Goal: Task Accomplishment & Management: Manage account settings

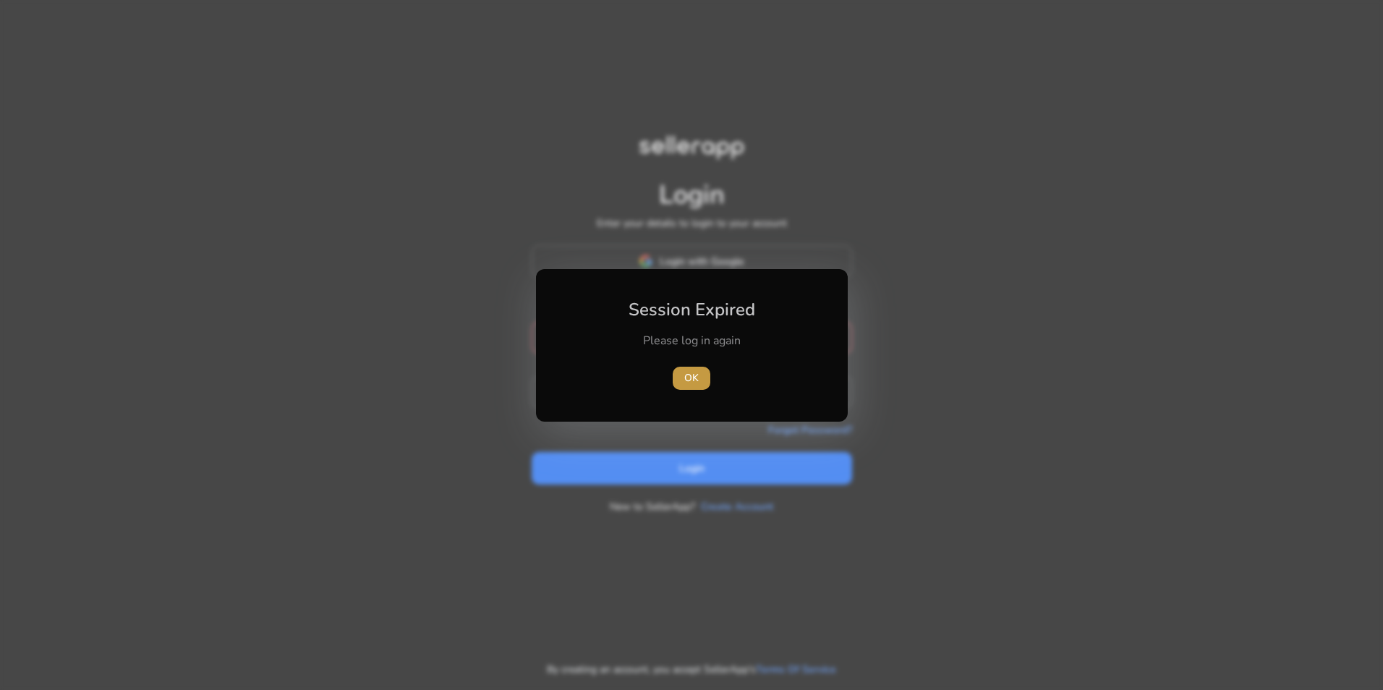
type input "**********"
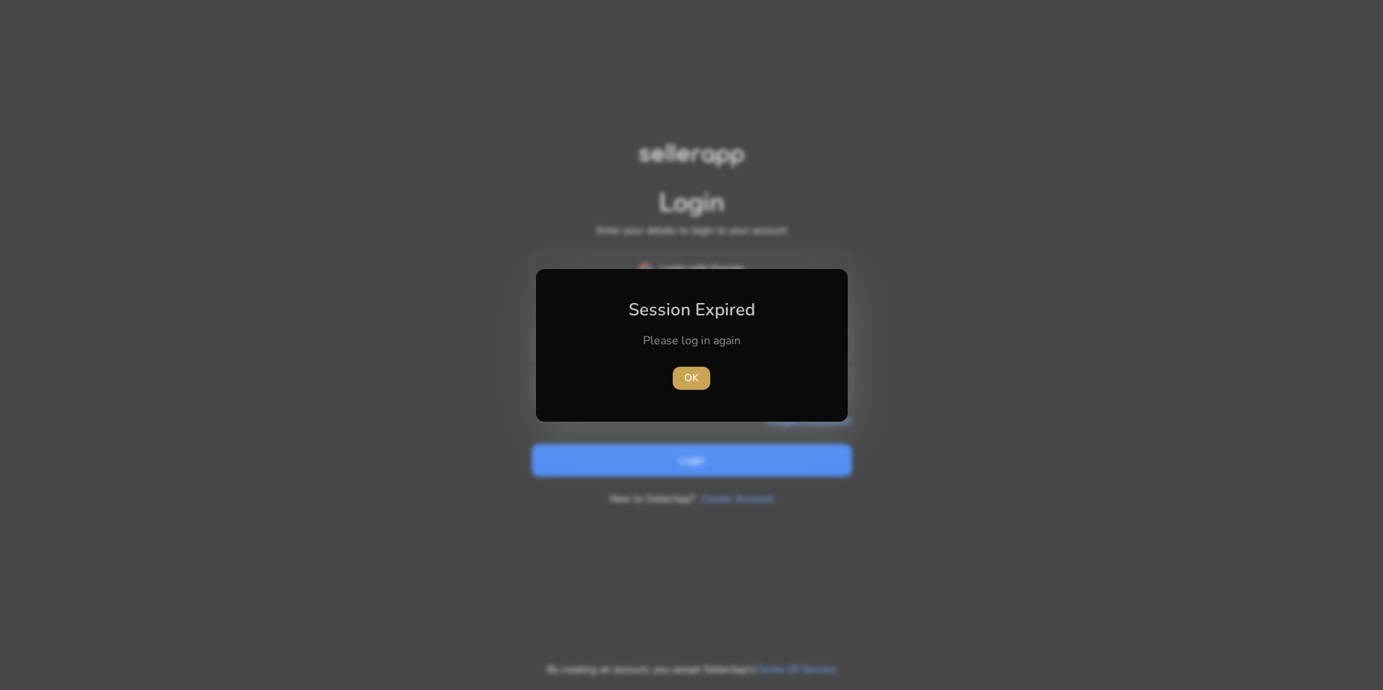
click at [704, 381] on span "button" at bounding box center [692, 378] width 38 height 35
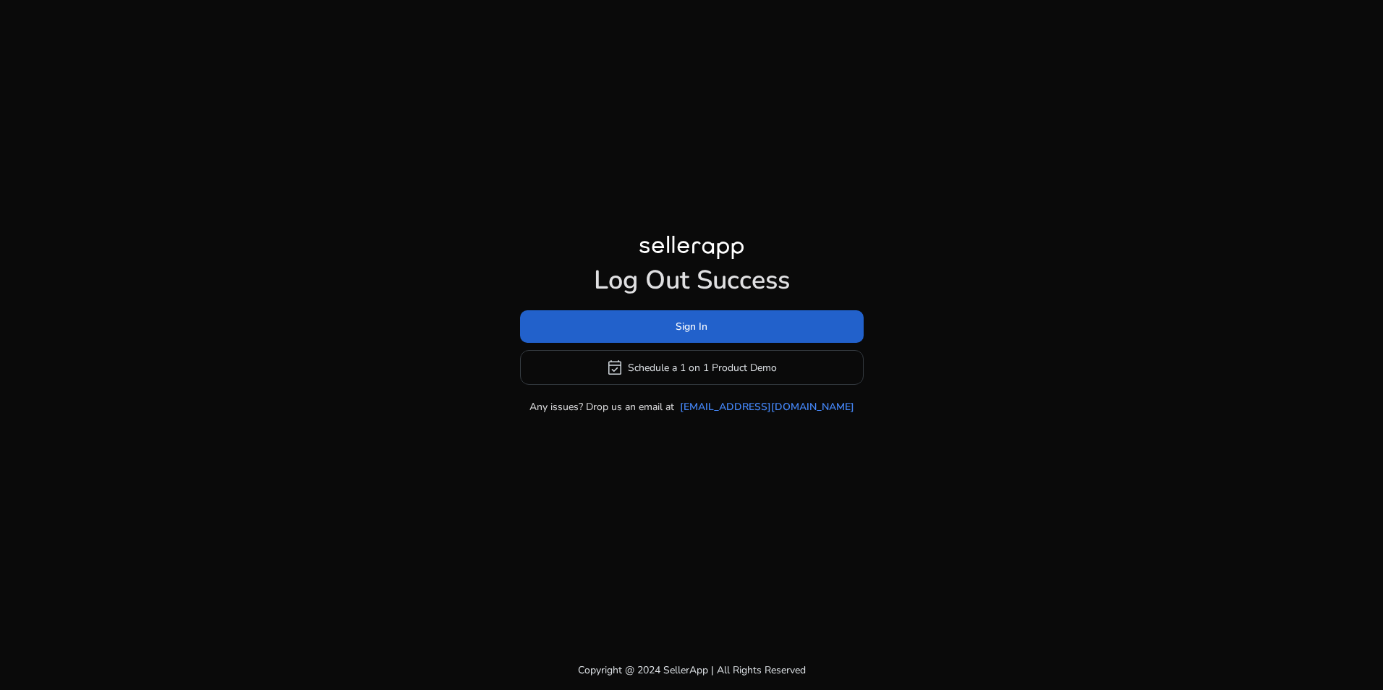
click at [672, 323] on span at bounding box center [692, 327] width 344 height 35
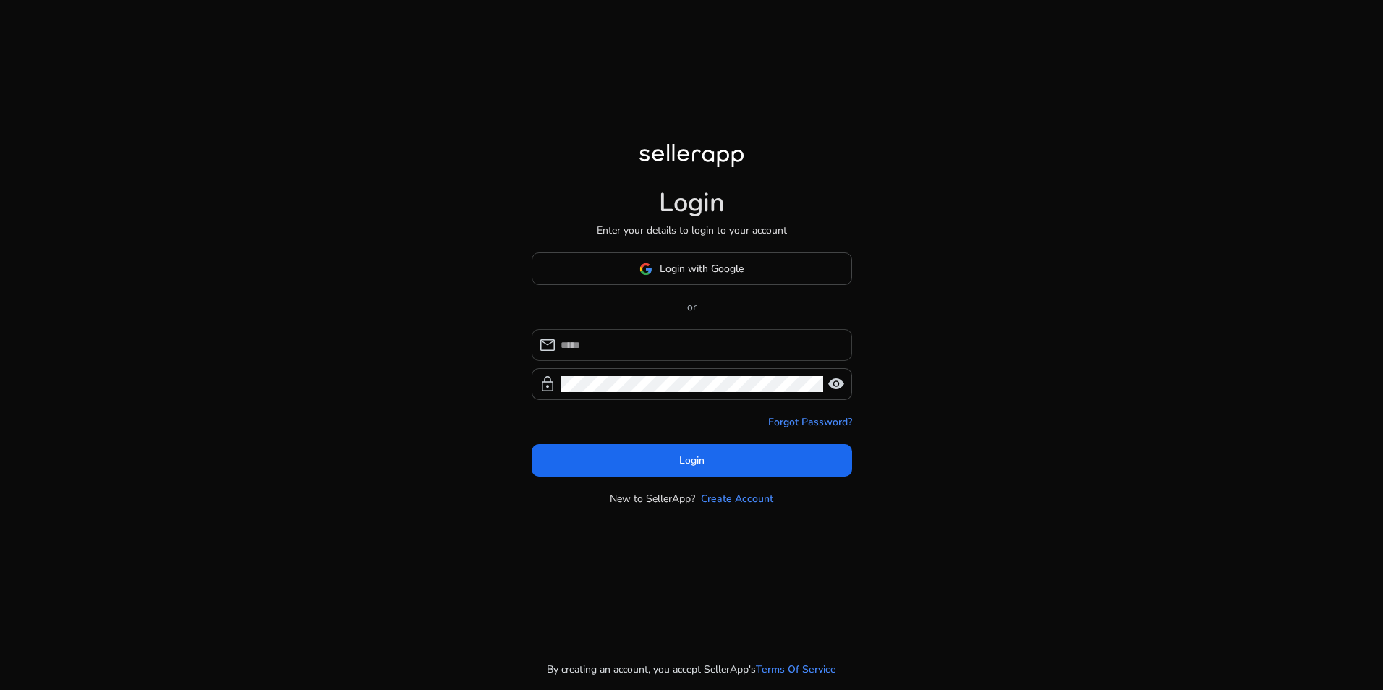
type input "**********"
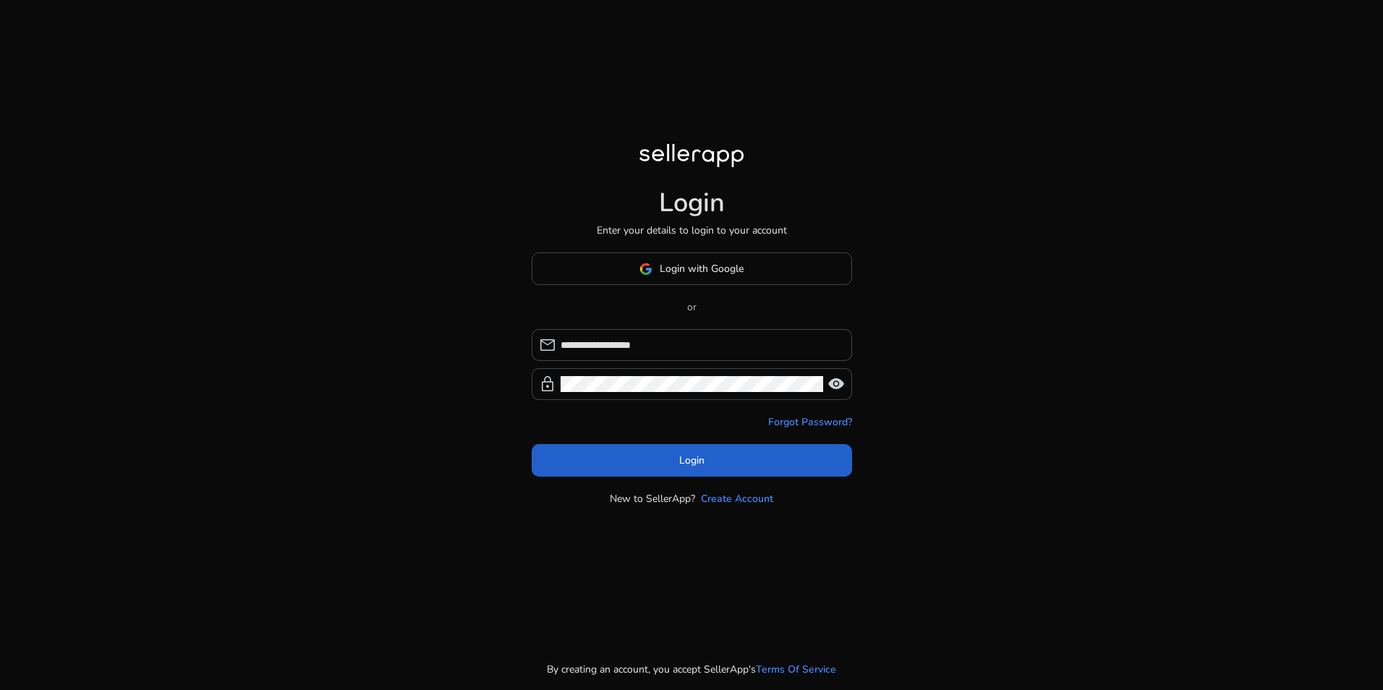
click at [668, 468] on span at bounding box center [692, 460] width 320 height 35
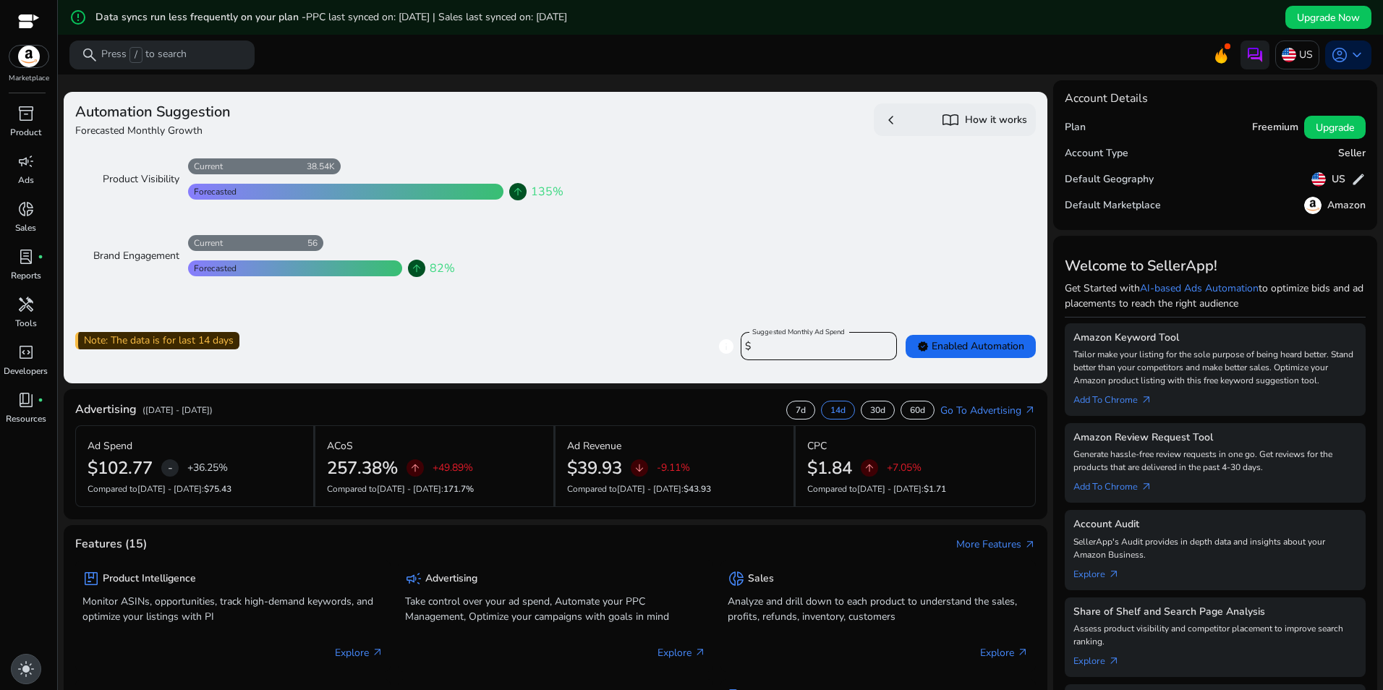
click at [25, 657] on div "light_mode" at bounding box center [26, 669] width 30 height 30
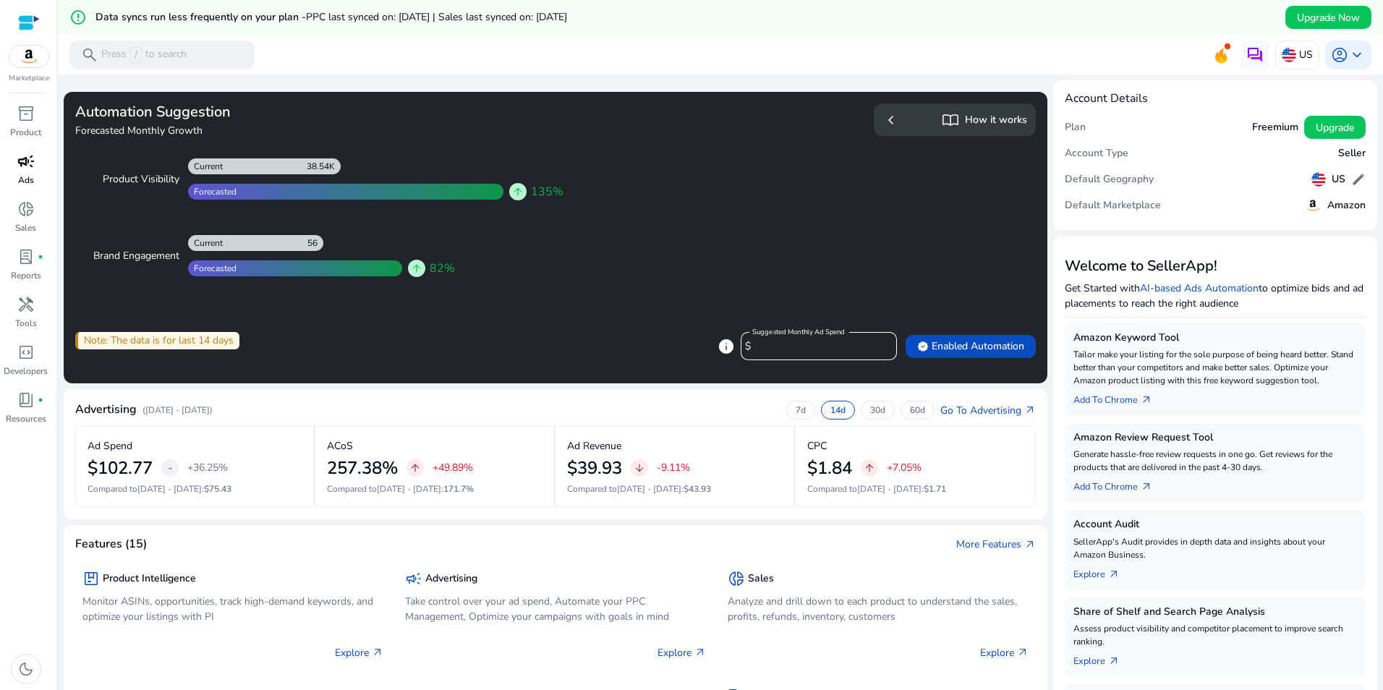
click at [26, 177] on p "Ads" at bounding box center [26, 180] width 16 height 13
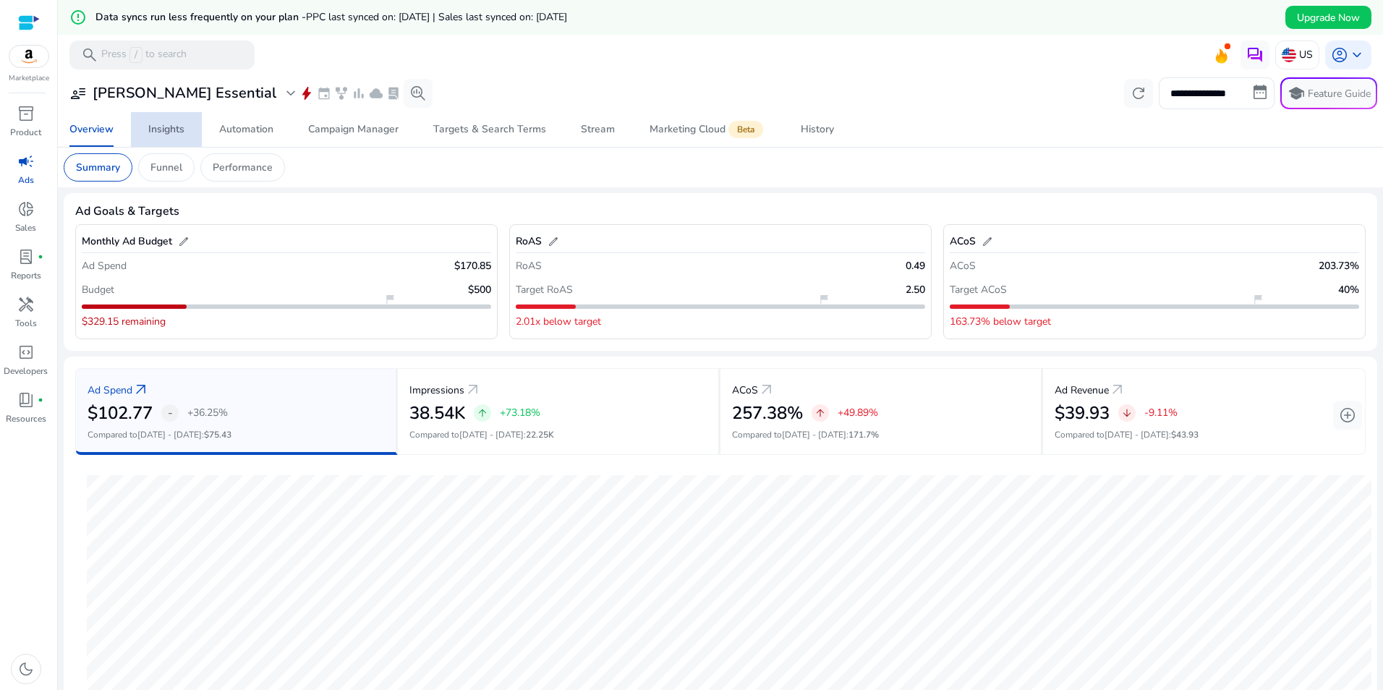
click at [174, 134] on div "Insights" at bounding box center [166, 129] width 36 height 10
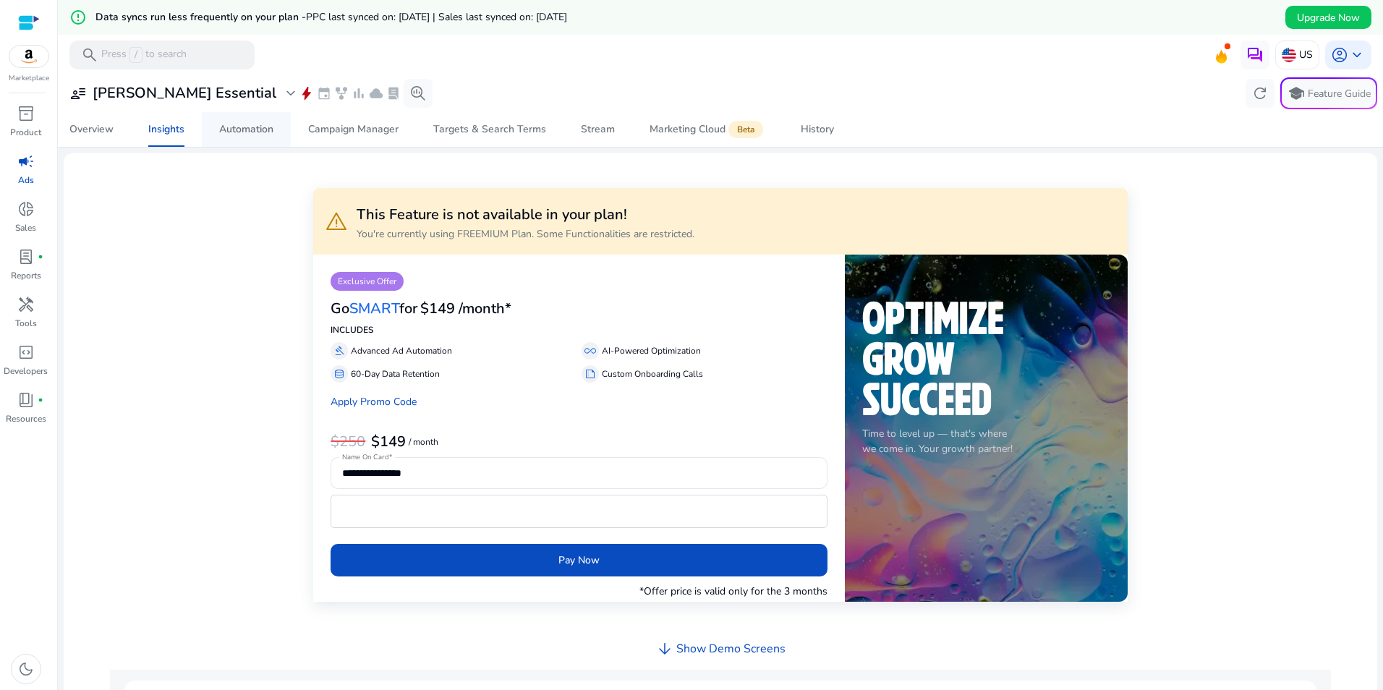
click at [247, 129] on div "Automation" at bounding box center [246, 129] width 54 height 10
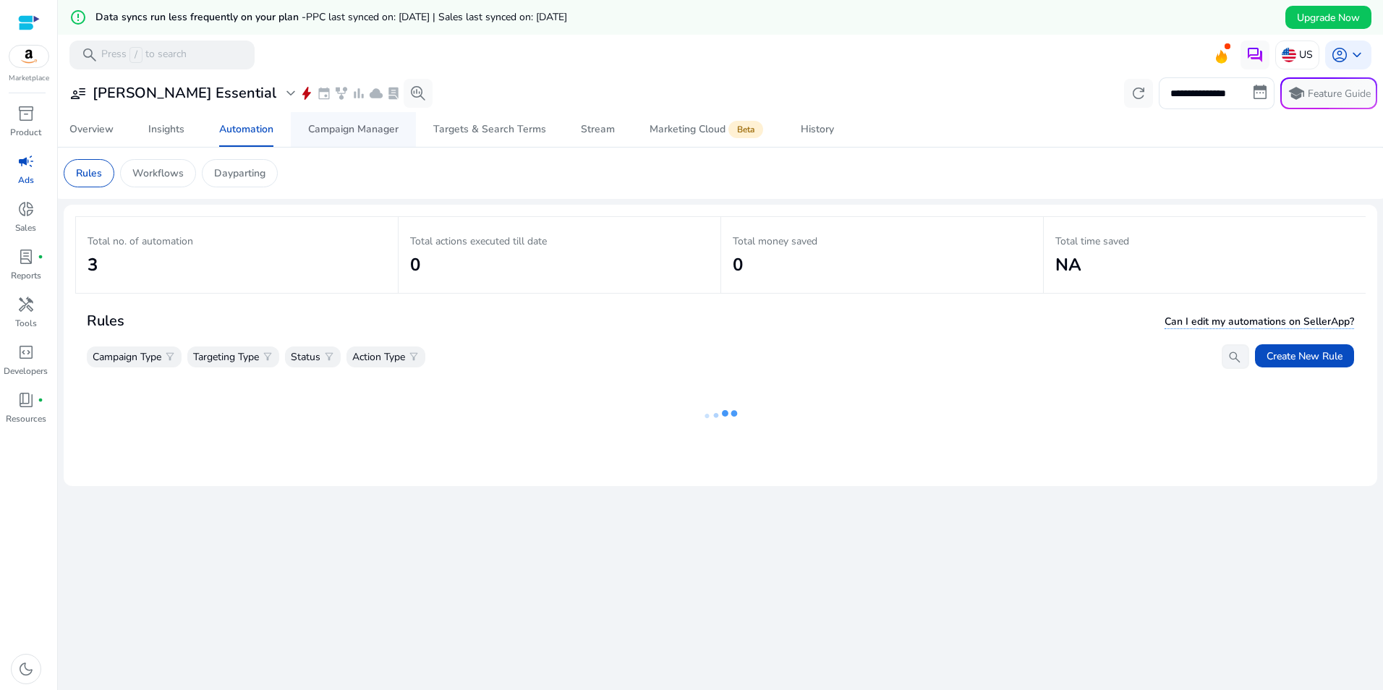
click at [358, 130] on div "Campaign Manager" at bounding box center [353, 129] width 90 height 10
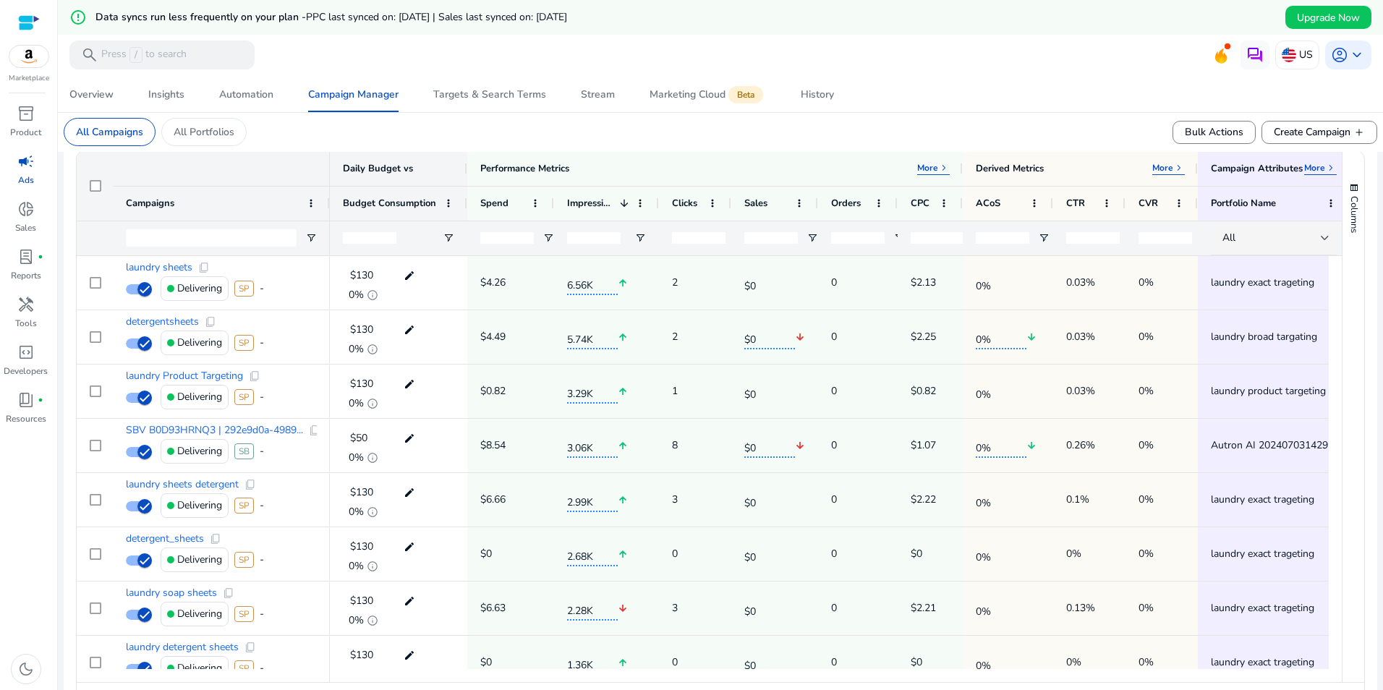
scroll to position [566, 0]
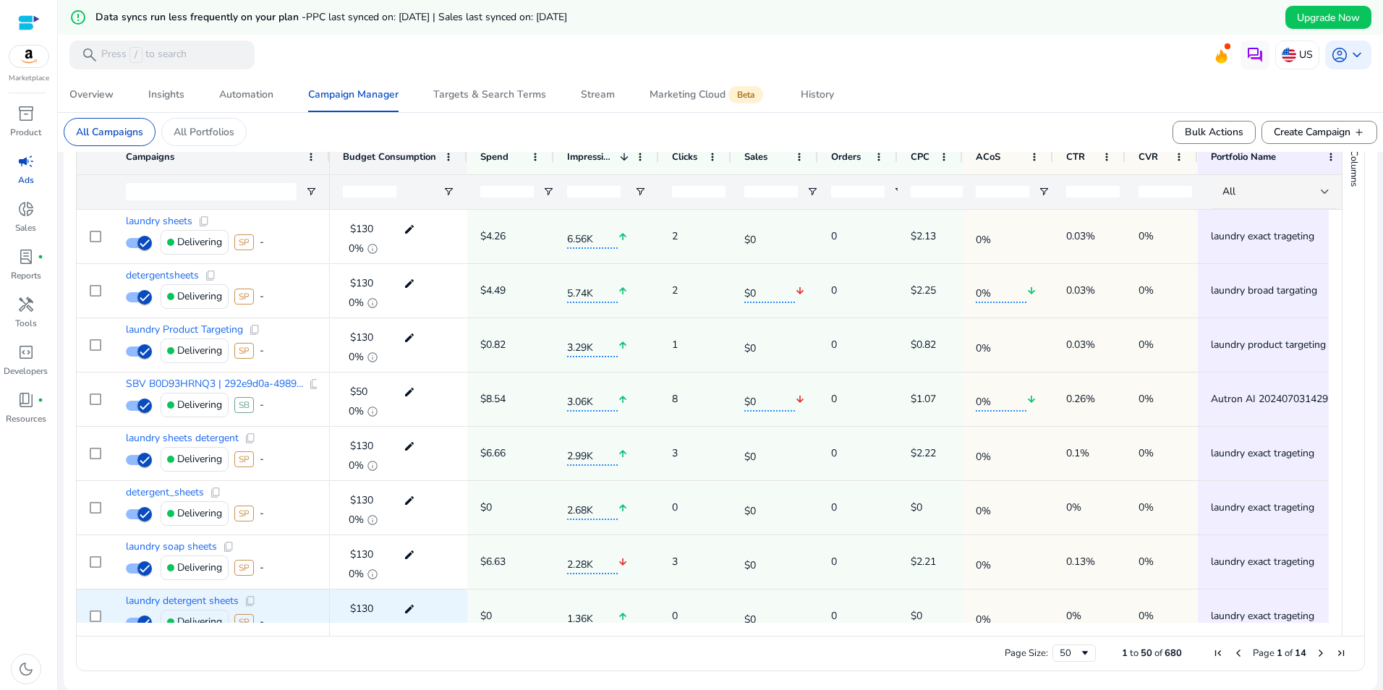
drag, startPoint x: 475, startPoint y: 628, endPoint x: 419, endPoint y: 608, distance: 60.0
click at [419, 608] on div "Campaigns 1" at bounding box center [709, 370] width 1265 height 531
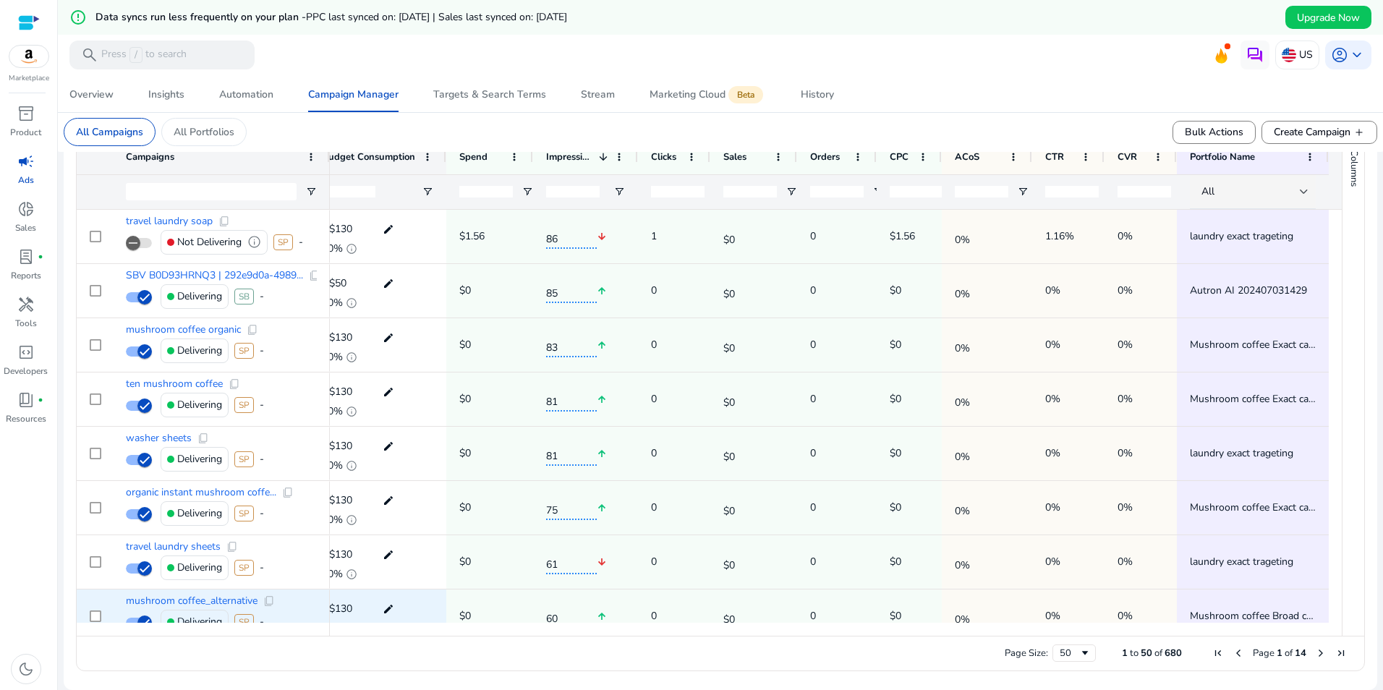
scroll to position [0, 0]
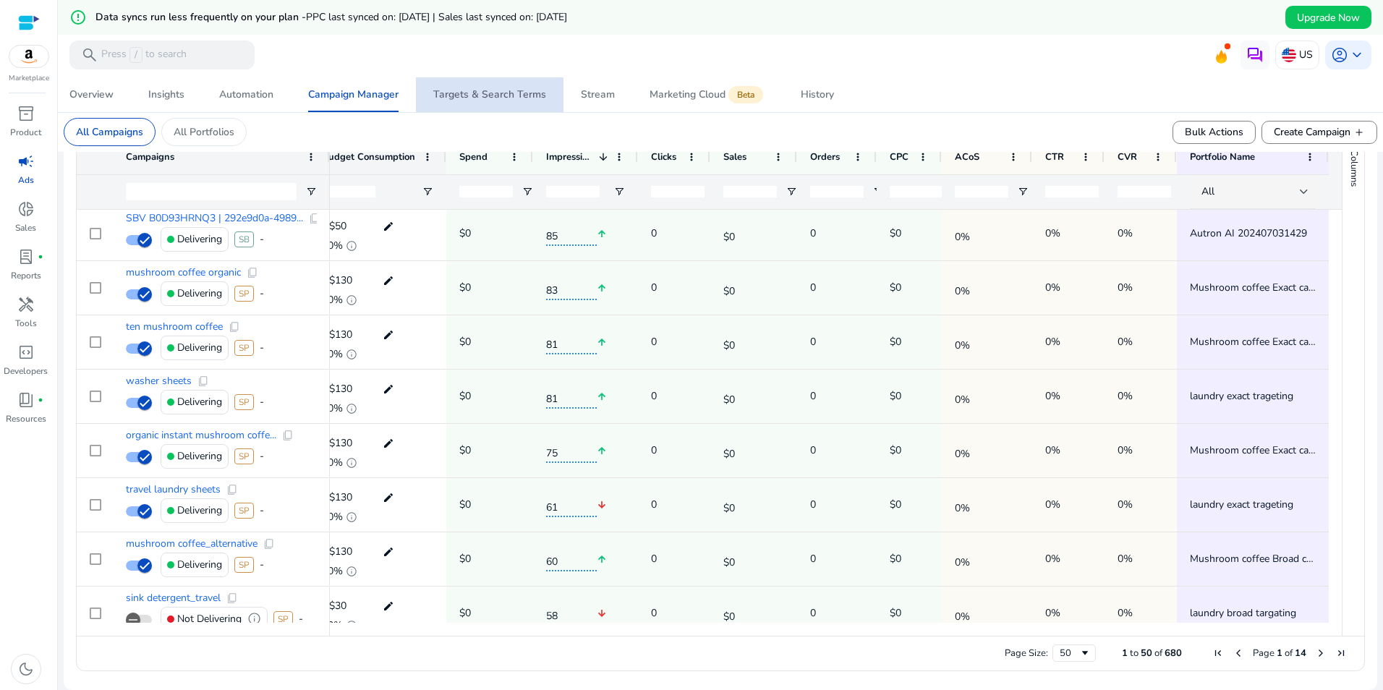
click at [496, 87] on span "Targets & Search Terms" at bounding box center [489, 94] width 113 height 35
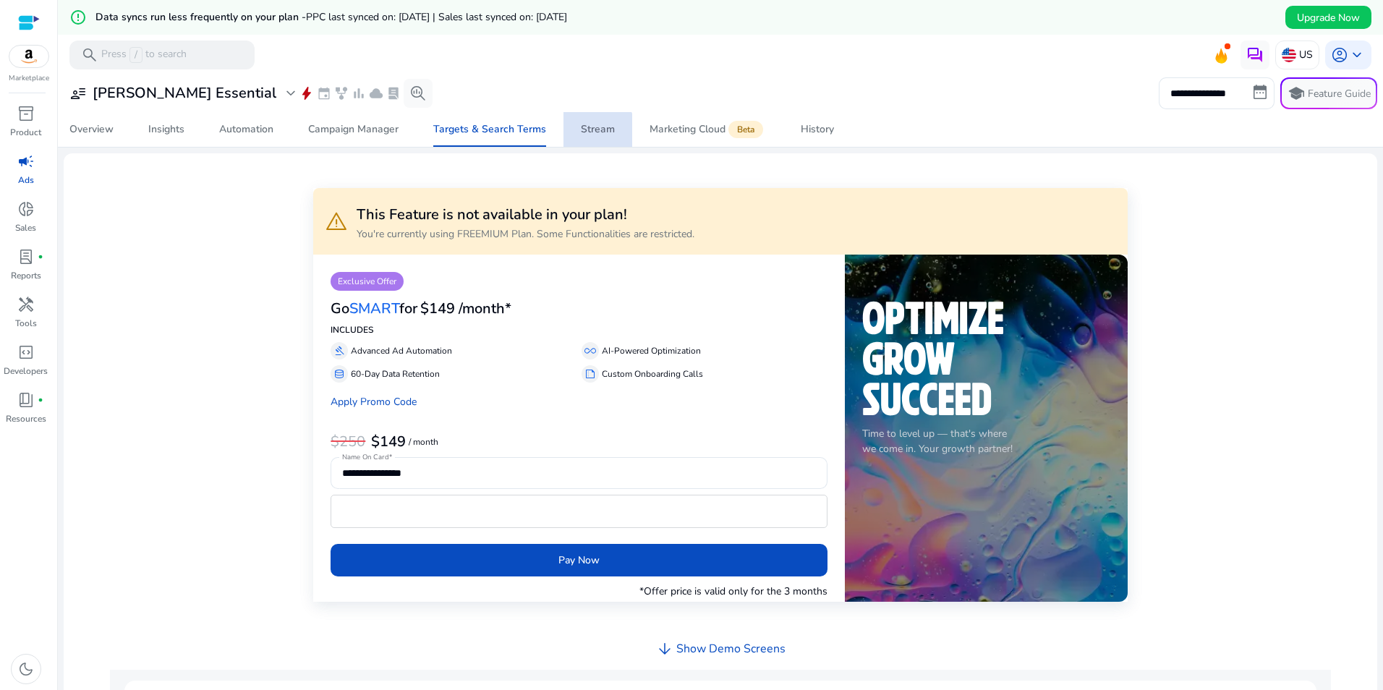
click at [592, 134] on div "Stream" at bounding box center [598, 129] width 34 height 10
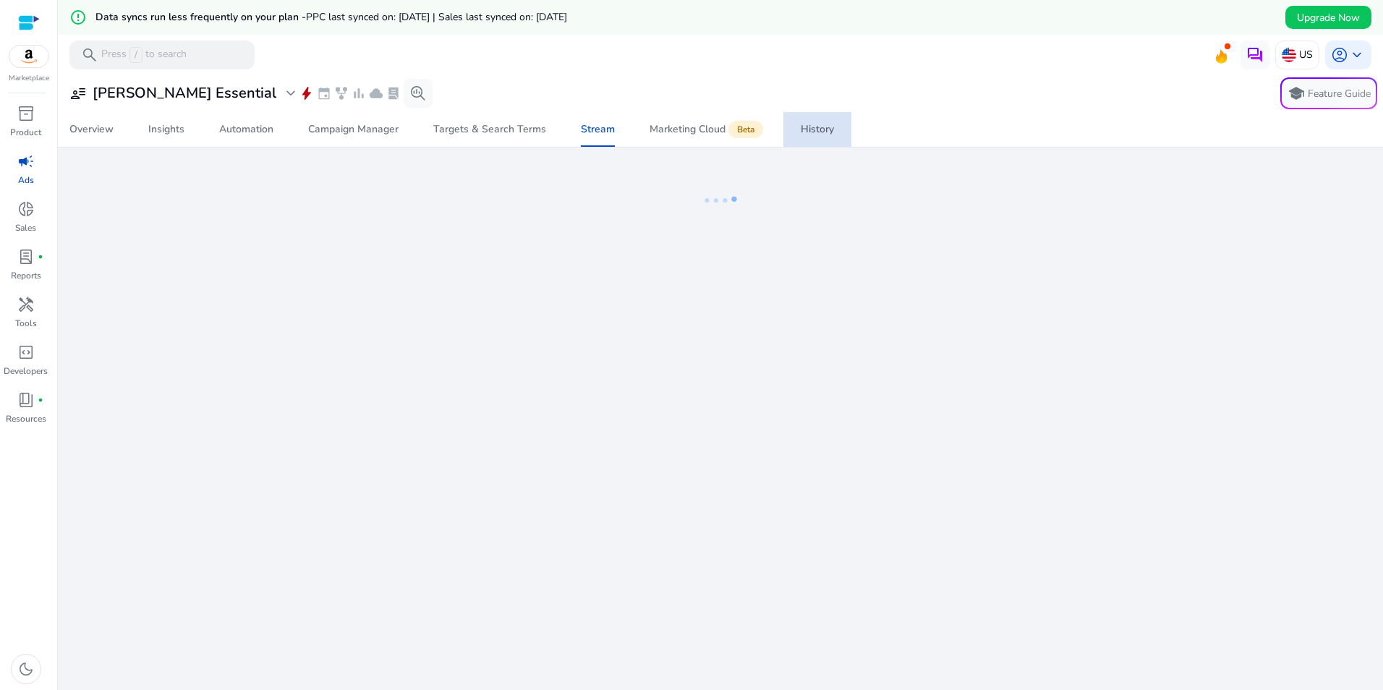
click at [828, 135] on div "History" at bounding box center [817, 129] width 33 height 10
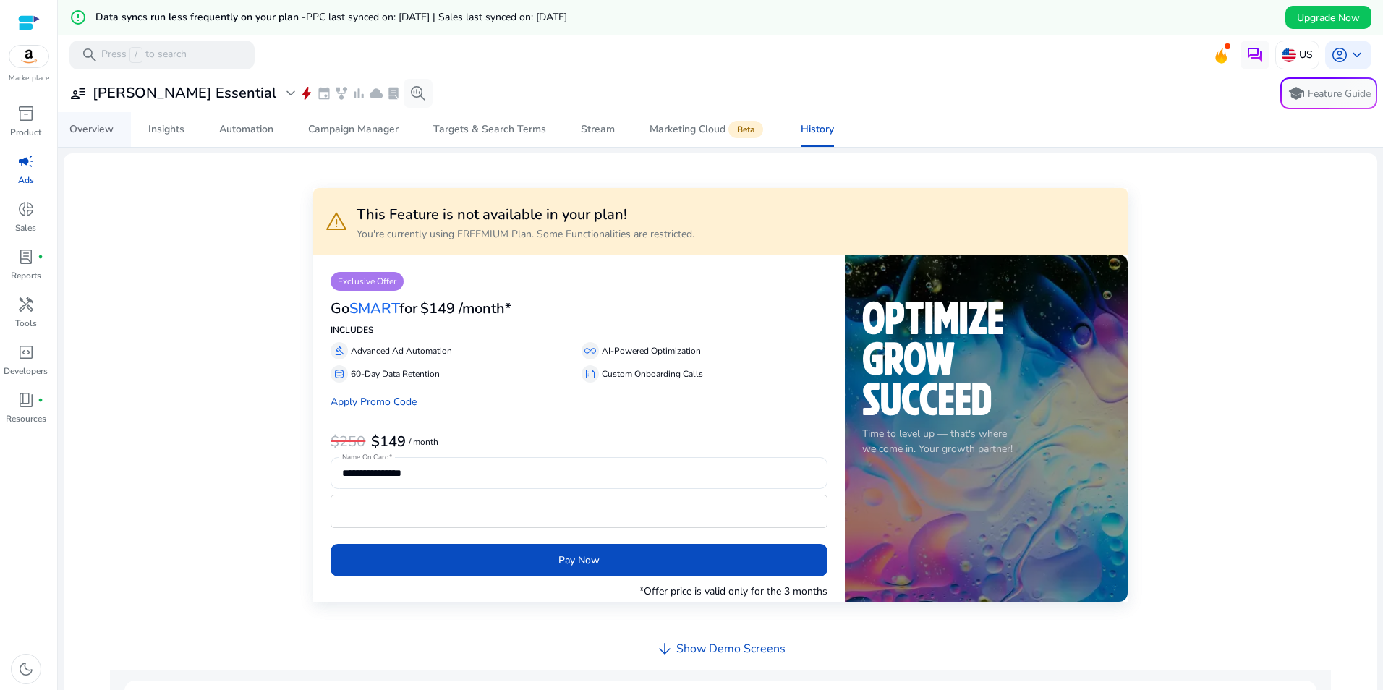
click at [112, 132] on div "Overview" at bounding box center [91, 129] width 44 height 10
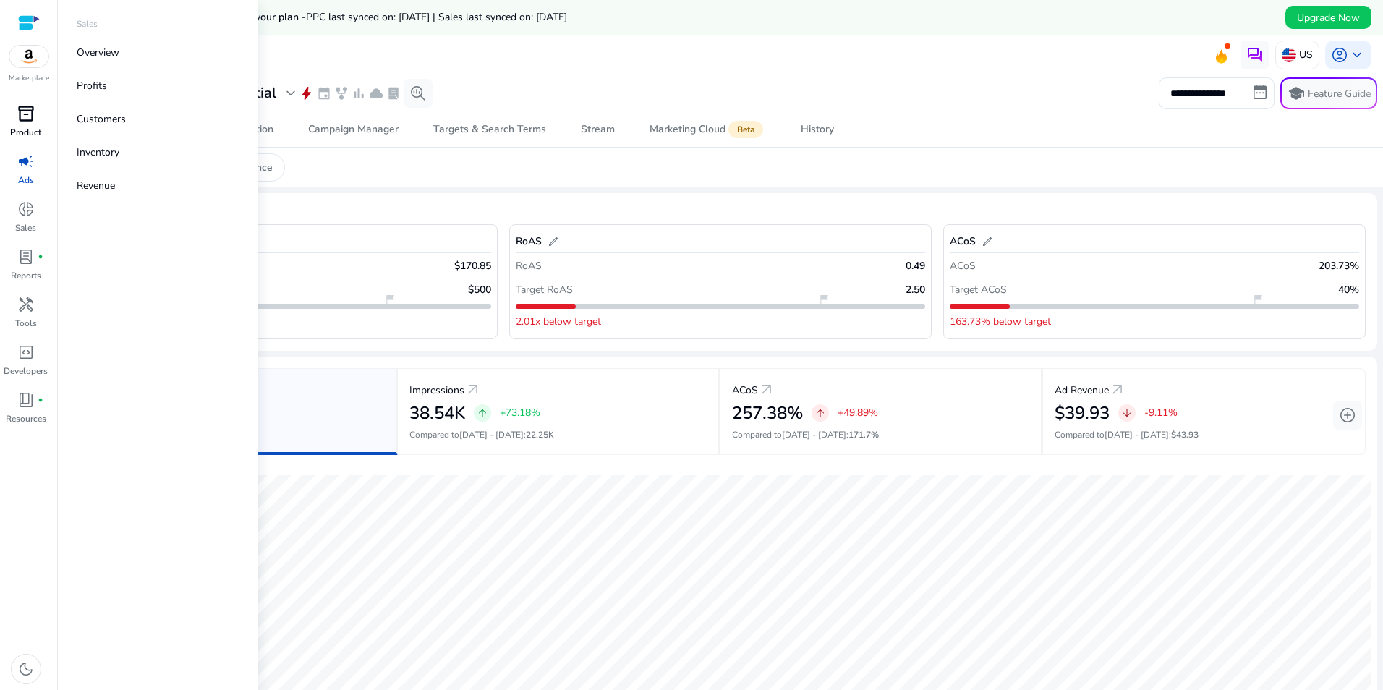
click at [34, 115] on span "inventory_2" at bounding box center [25, 113] width 17 height 17
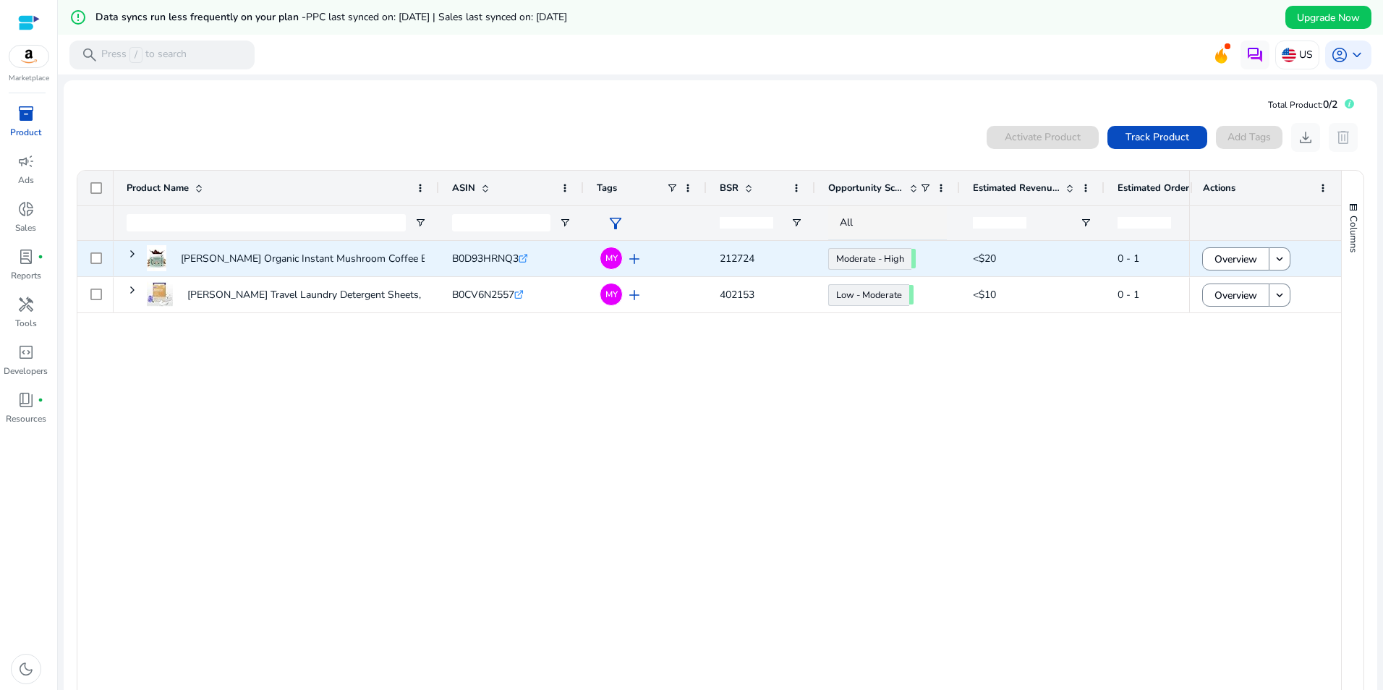
click at [127, 249] on span at bounding box center [133, 254] width 12 height 12
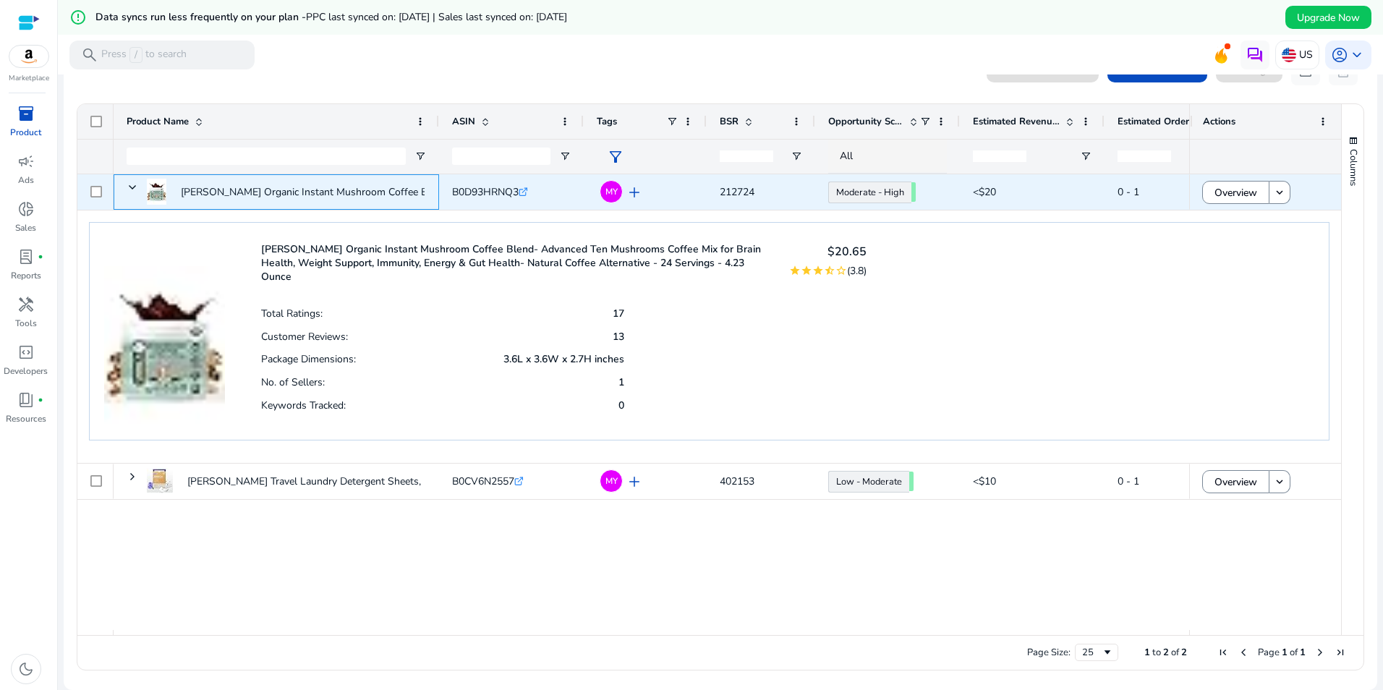
click at [122, 185] on div "[PERSON_NAME] Organic Instant Mushroom Coffee Blend- Advanced Ten Mushrooms..." at bounding box center [277, 191] width 326 height 35
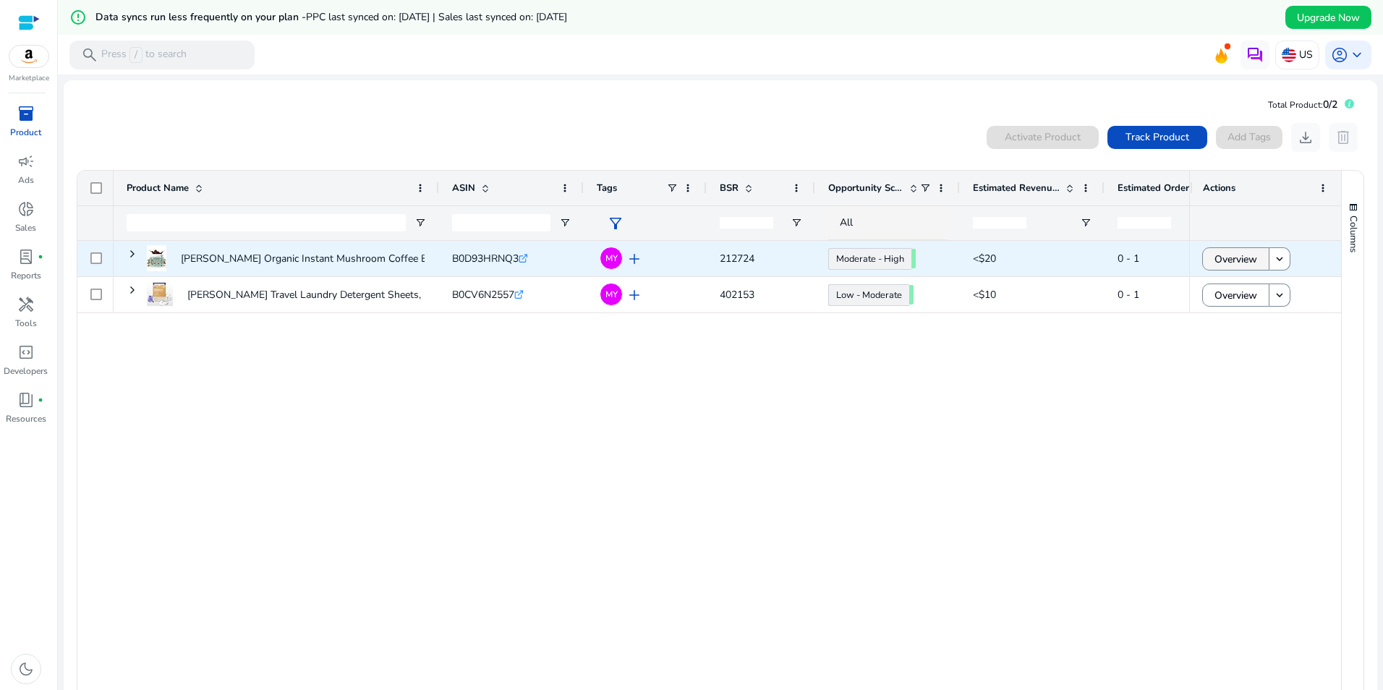
click at [1208, 263] on span at bounding box center [1236, 259] width 66 height 35
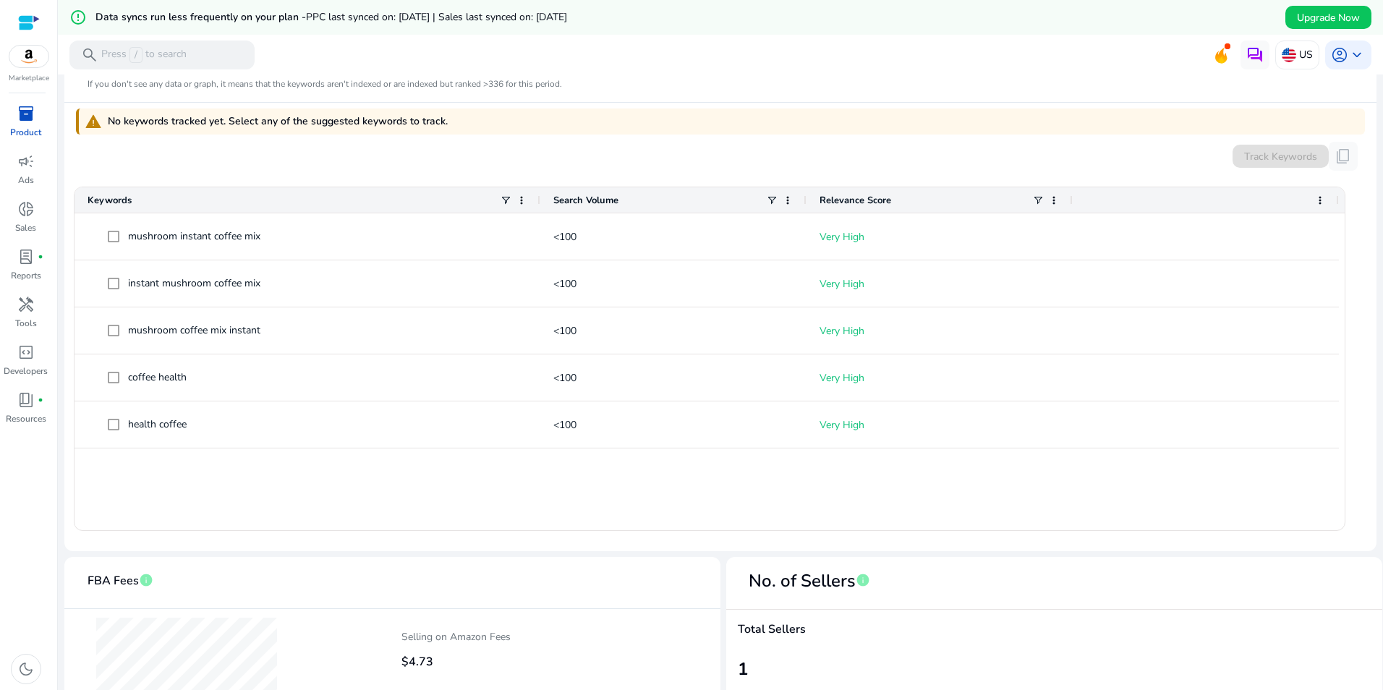
click at [599, 200] on span "Search Volume" at bounding box center [585, 200] width 65 height 13
click at [632, 205] on span at bounding box center [629, 201] width 12 height 12
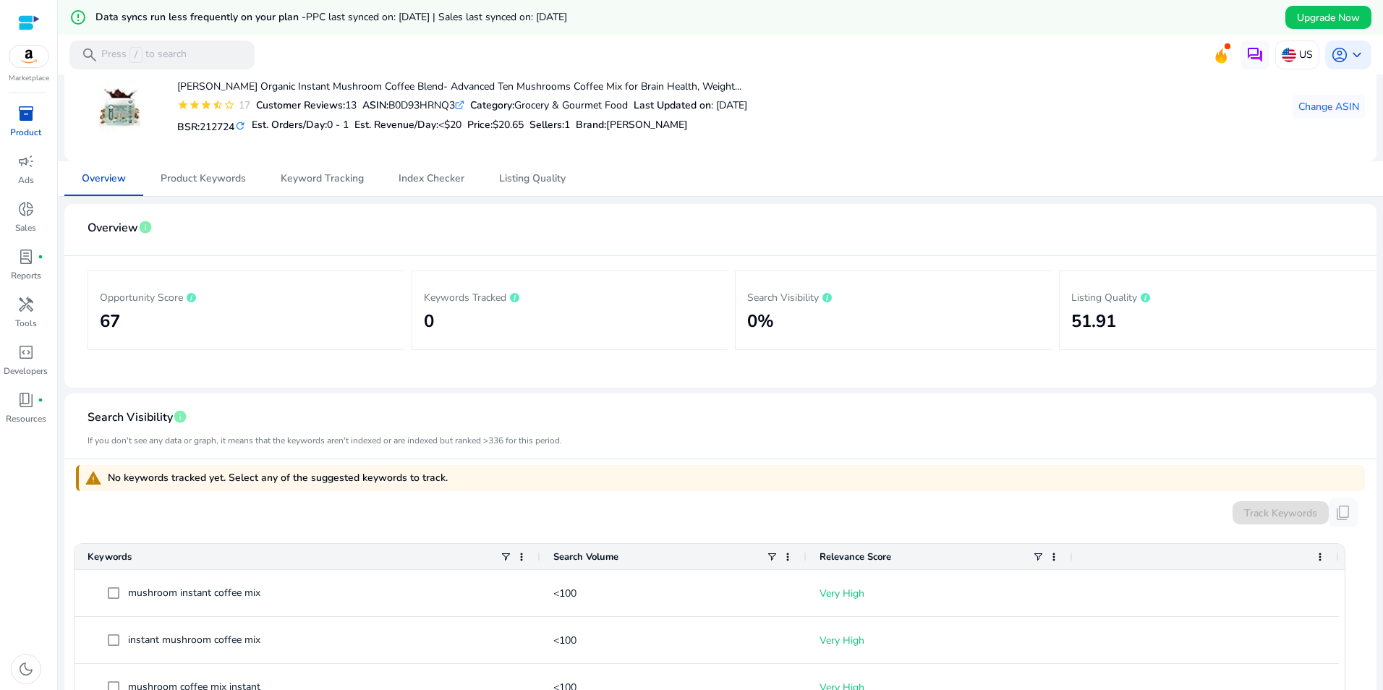
scroll to position [76, 0]
click at [223, 183] on span "Product Keywords" at bounding box center [203, 180] width 85 height 10
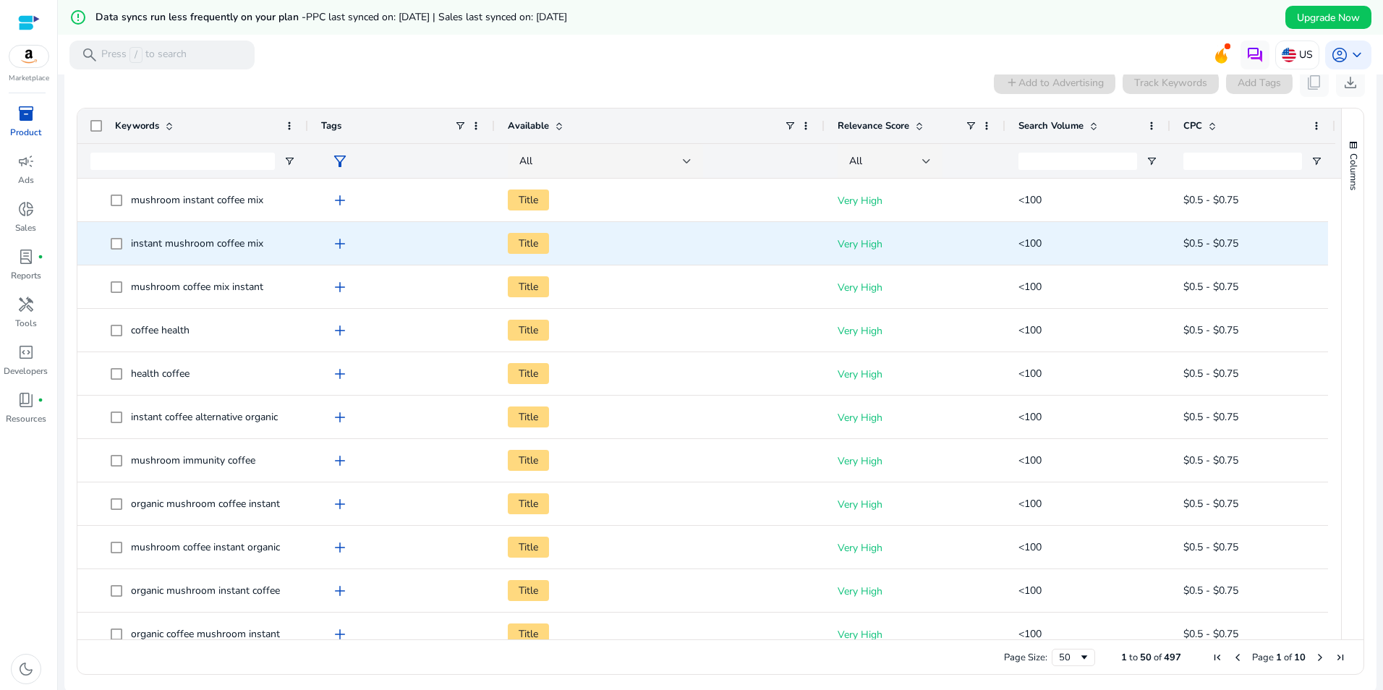
scroll to position [305, 0]
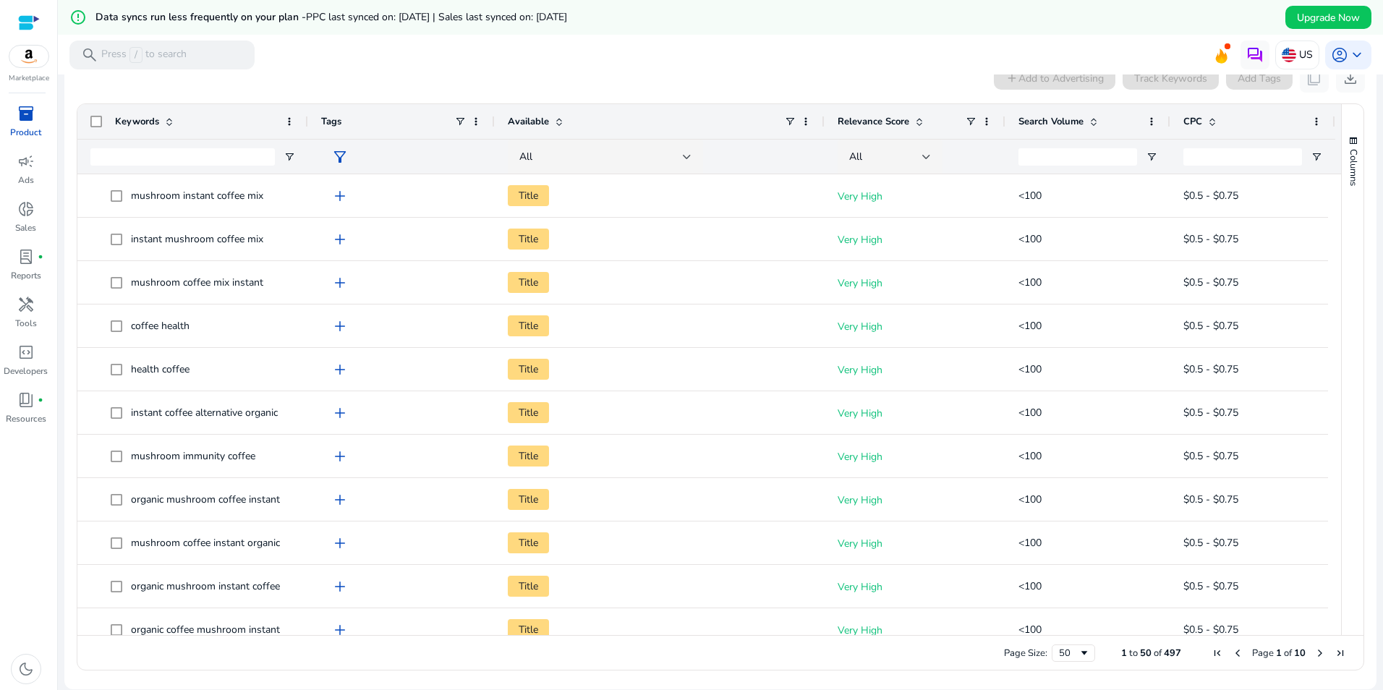
click at [1048, 119] on span "Search Volume" at bounding box center [1051, 121] width 65 height 13
click at [1090, 119] on span at bounding box center [1094, 122] width 12 height 12
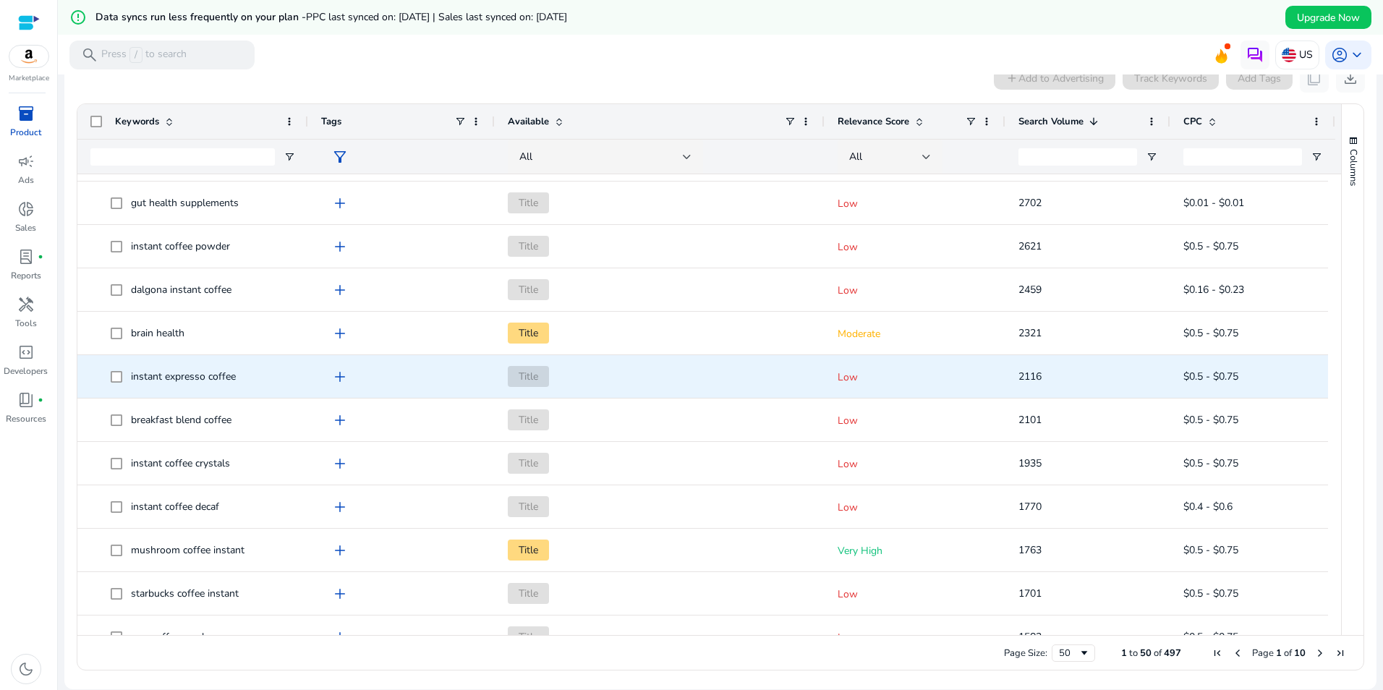
scroll to position [651, 0]
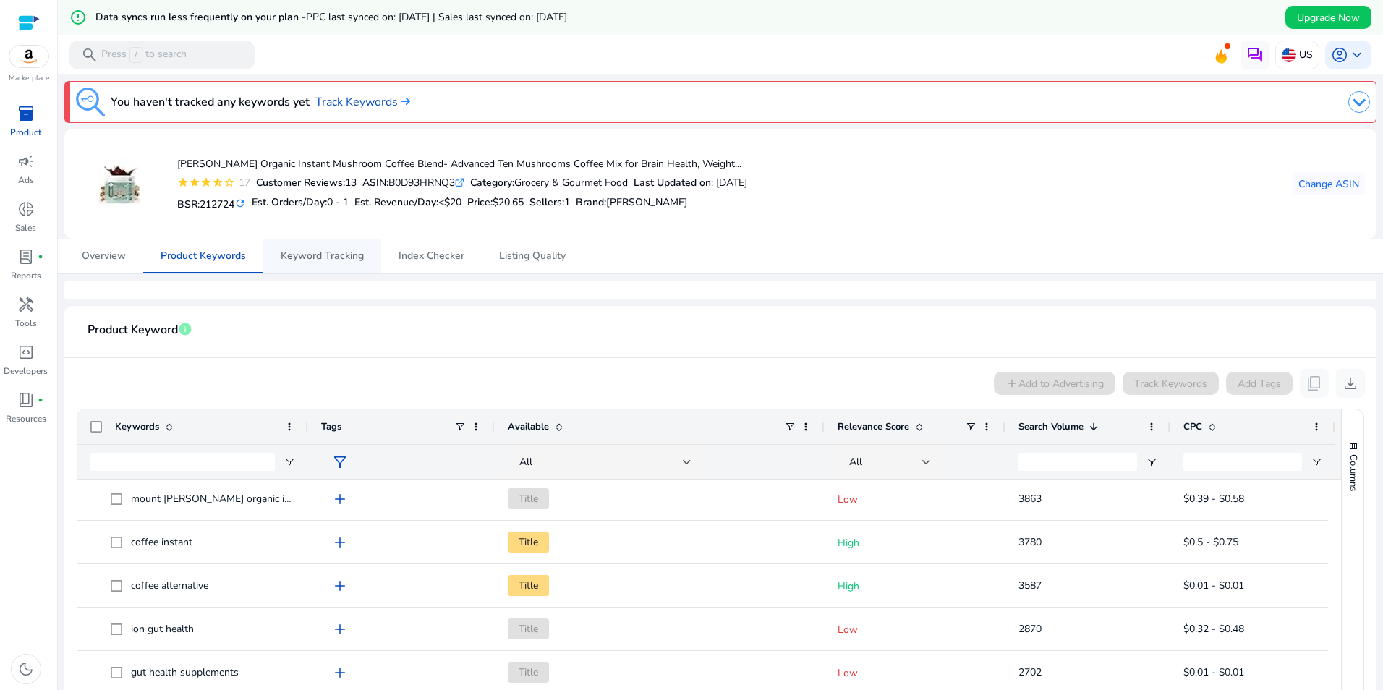
click at [292, 260] on span "Keyword Tracking" at bounding box center [322, 256] width 83 height 10
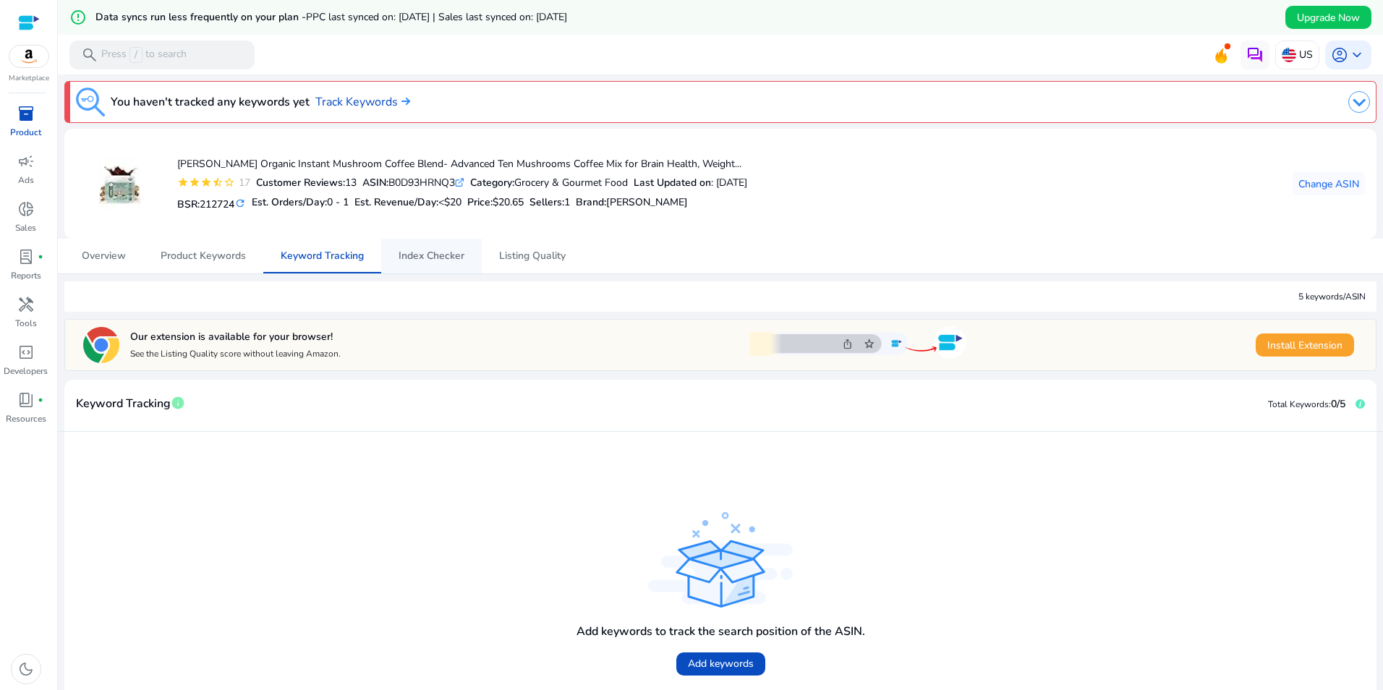
click at [433, 261] on span "Index Checker" at bounding box center [432, 256] width 66 height 10
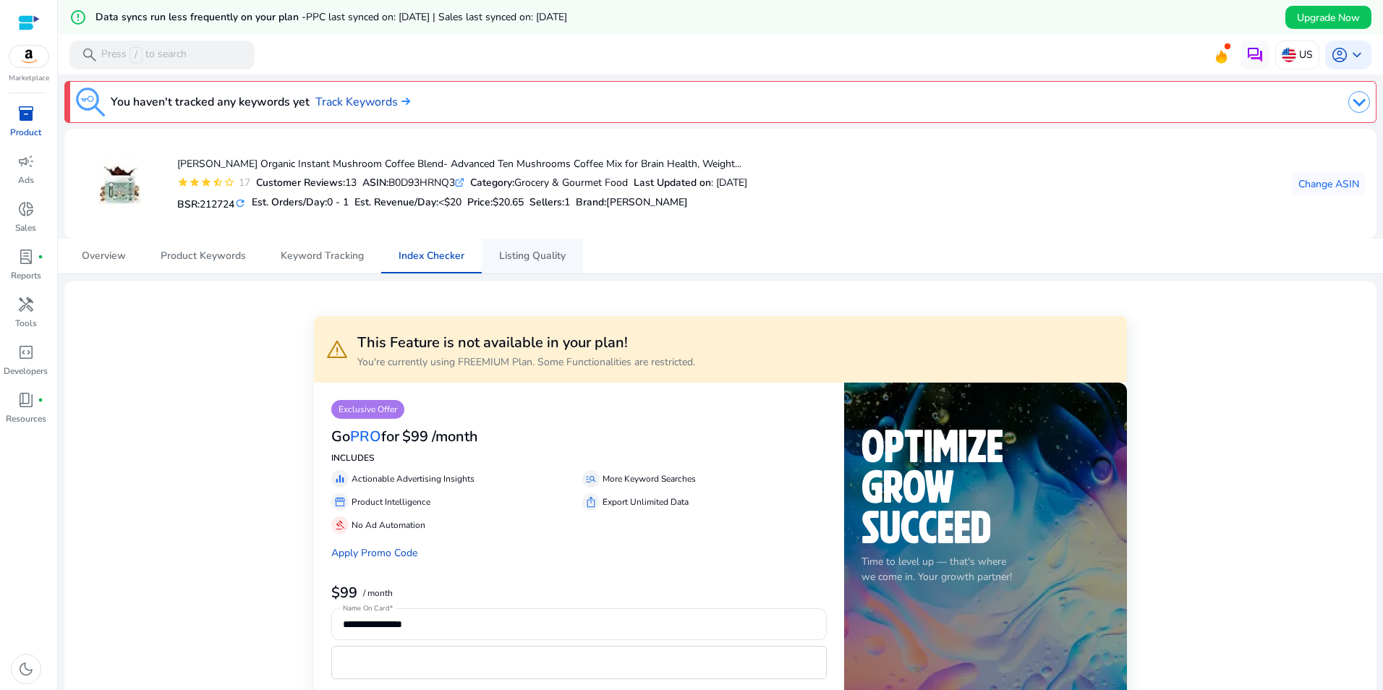
click at [525, 260] on span "Listing Quality" at bounding box center [532, 256] width 67 height 10
click at [535, 255] on span "Listing Quality" at bounding box center [532, 256] width 67 height 10
click at [24, 315] on div "handyman" at bounding box center [26, 304] width 41 height 23
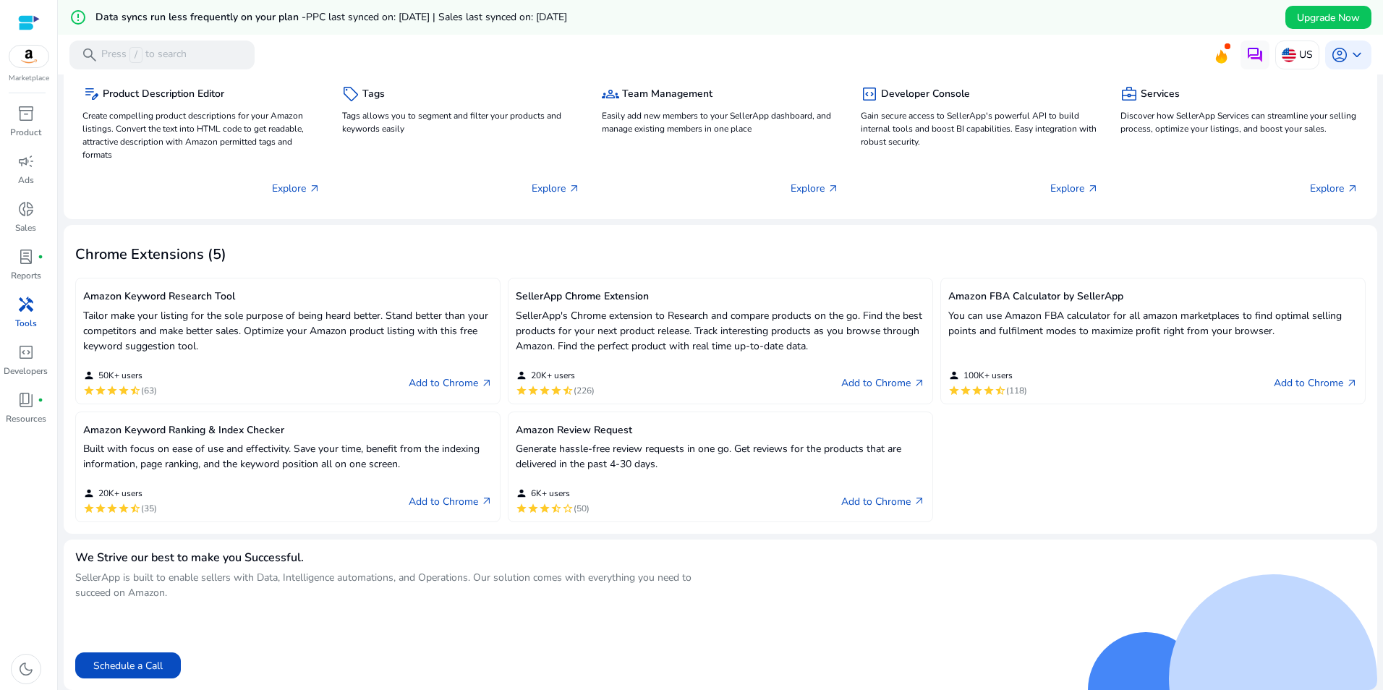
click at [199, 294] on h5 "Amazon Keyword Research Tool" at bounding box center [287, 297] width 409 height 12
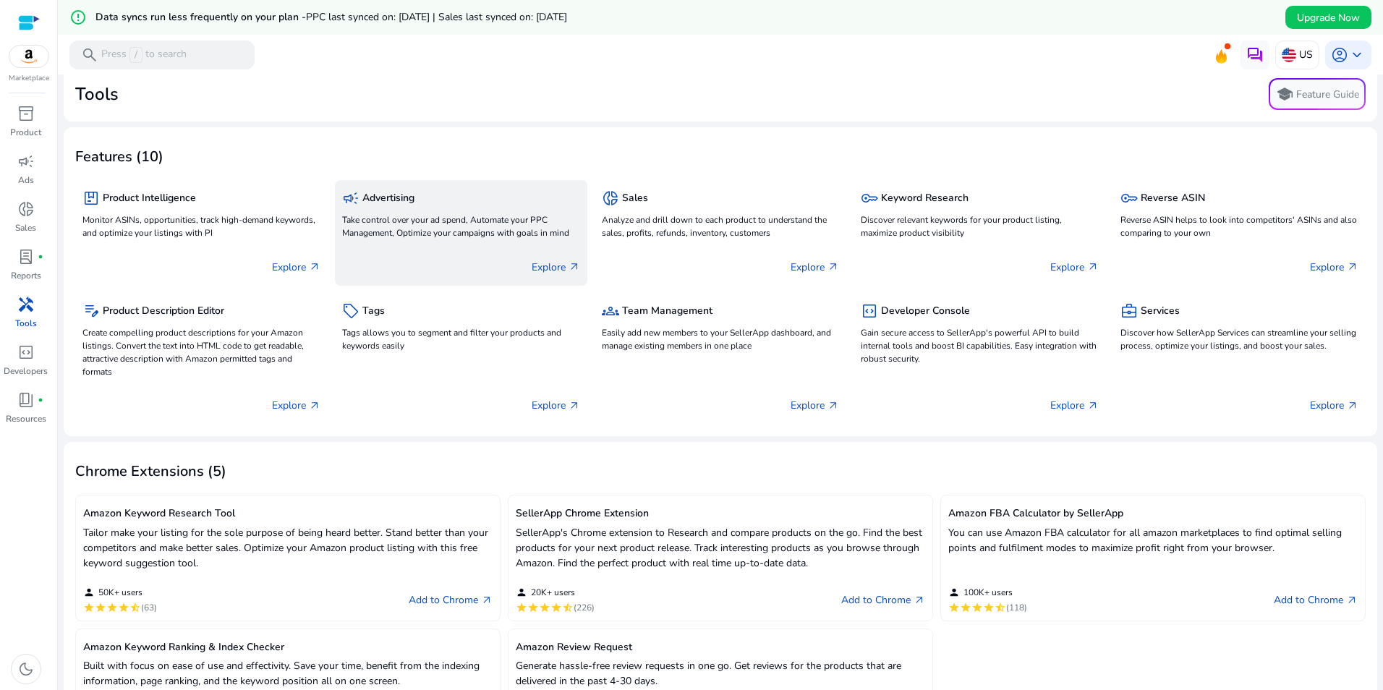
click at [475, 226] on p "Take control over your ad spend, Automate your PPC Management, Optimize your ca…" at bounding box center [461, 226] width 238 height 26
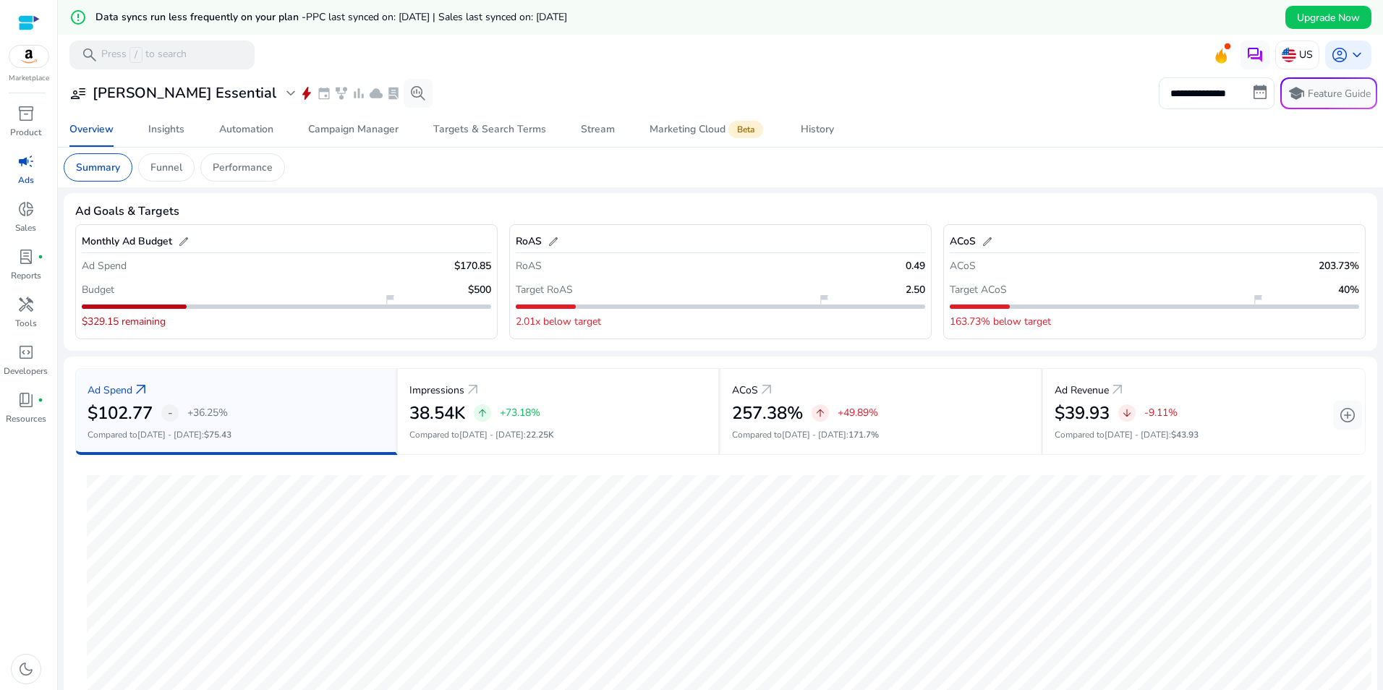
drag, startPoint x: 1002, startPoint y: 304, endPoint x: 1048, endPoint y: 305, distance: 46.3
click at [1048, 305] on div "flag_2" at bounding box center [1103, 307] width 307 height 4
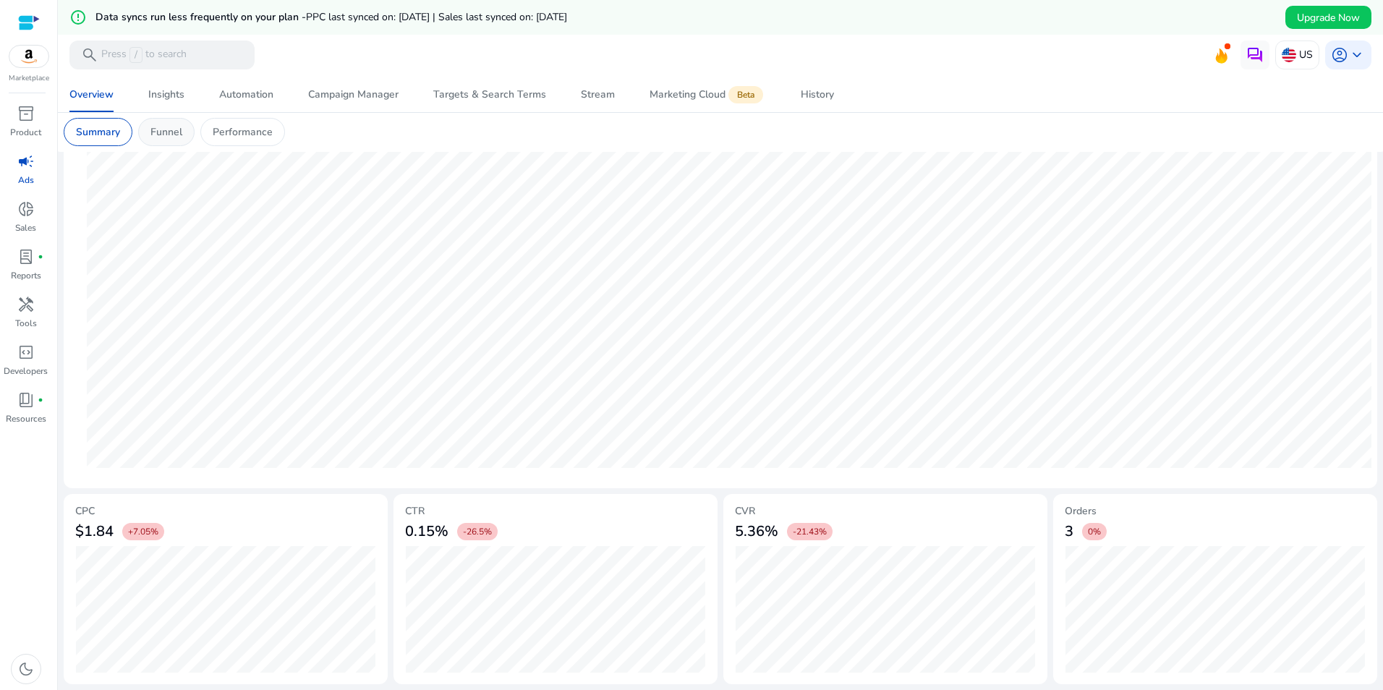
click at [177, 130] on p "Funnel" at bounding box center [166, 131] width 32 height 15
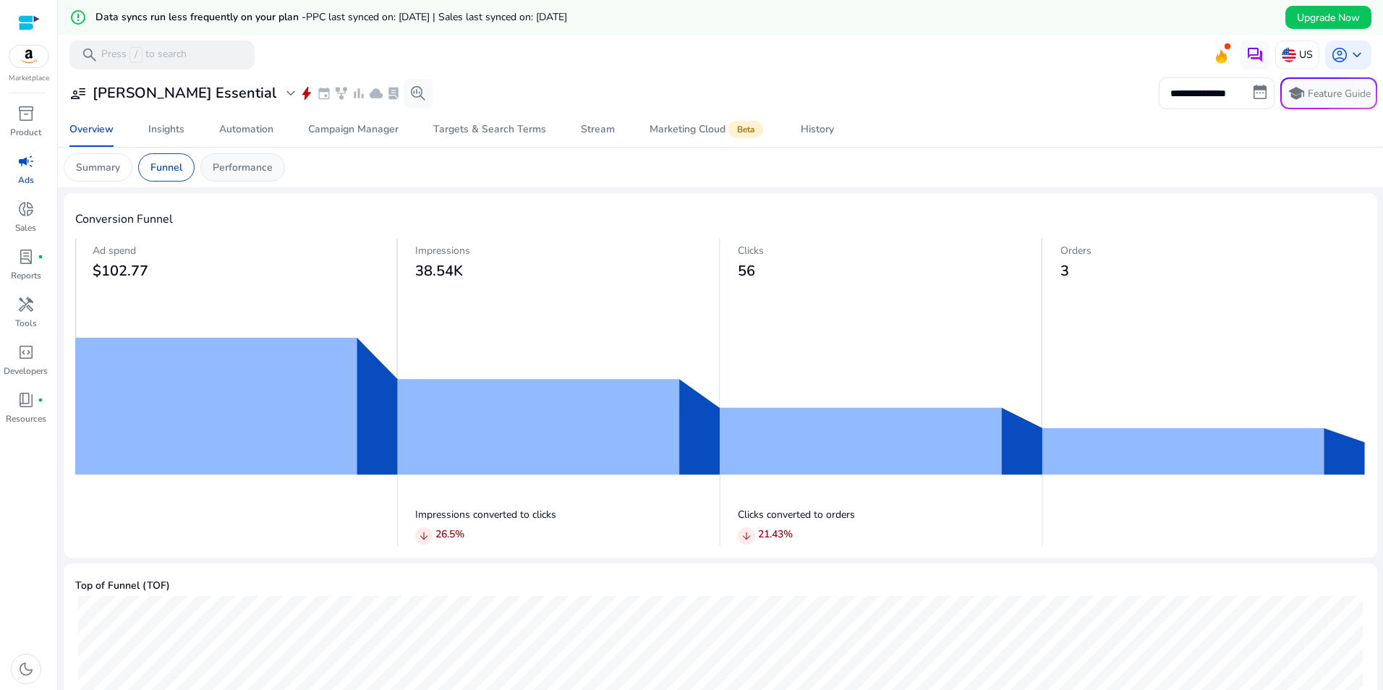
click at [266, 167] on p "Performance" at bounding box center [243, 167] width 60 height 15
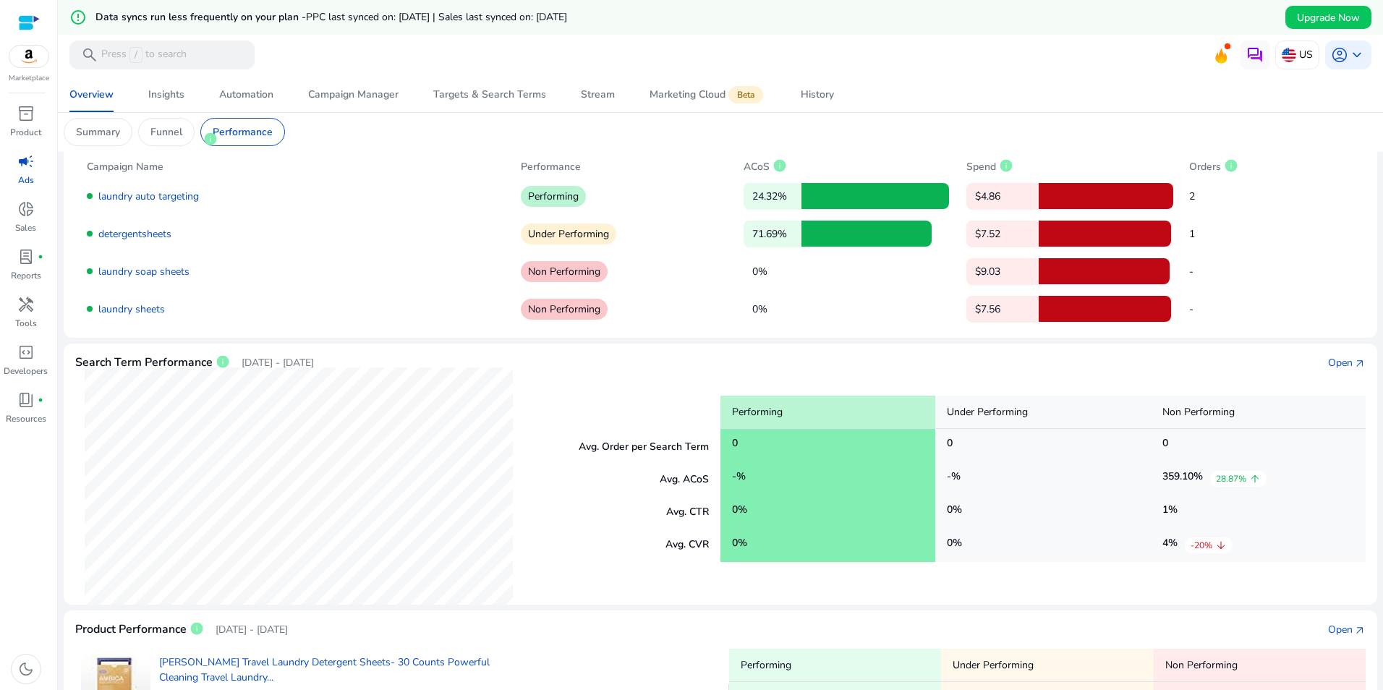
scroll to position [276, 0]
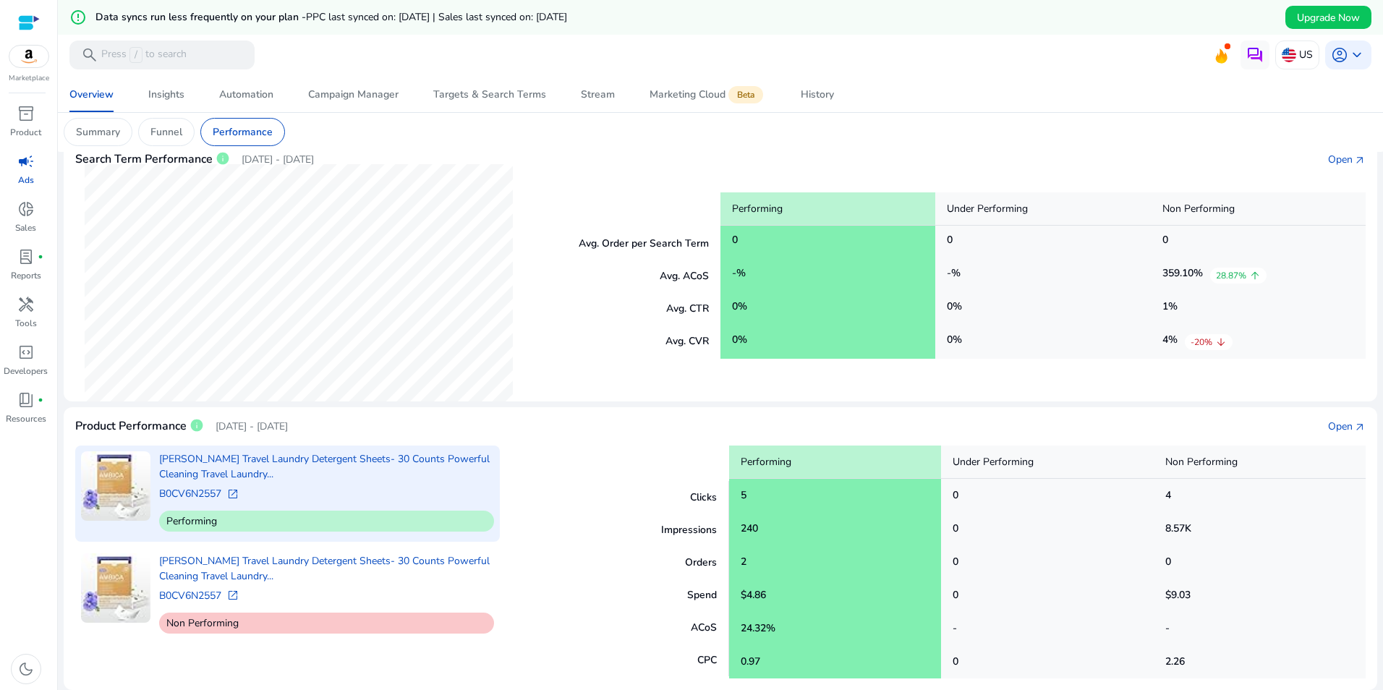
click at [239, 496] on span "open_in_new" at bounding box center [233, 494] width 12 height 12
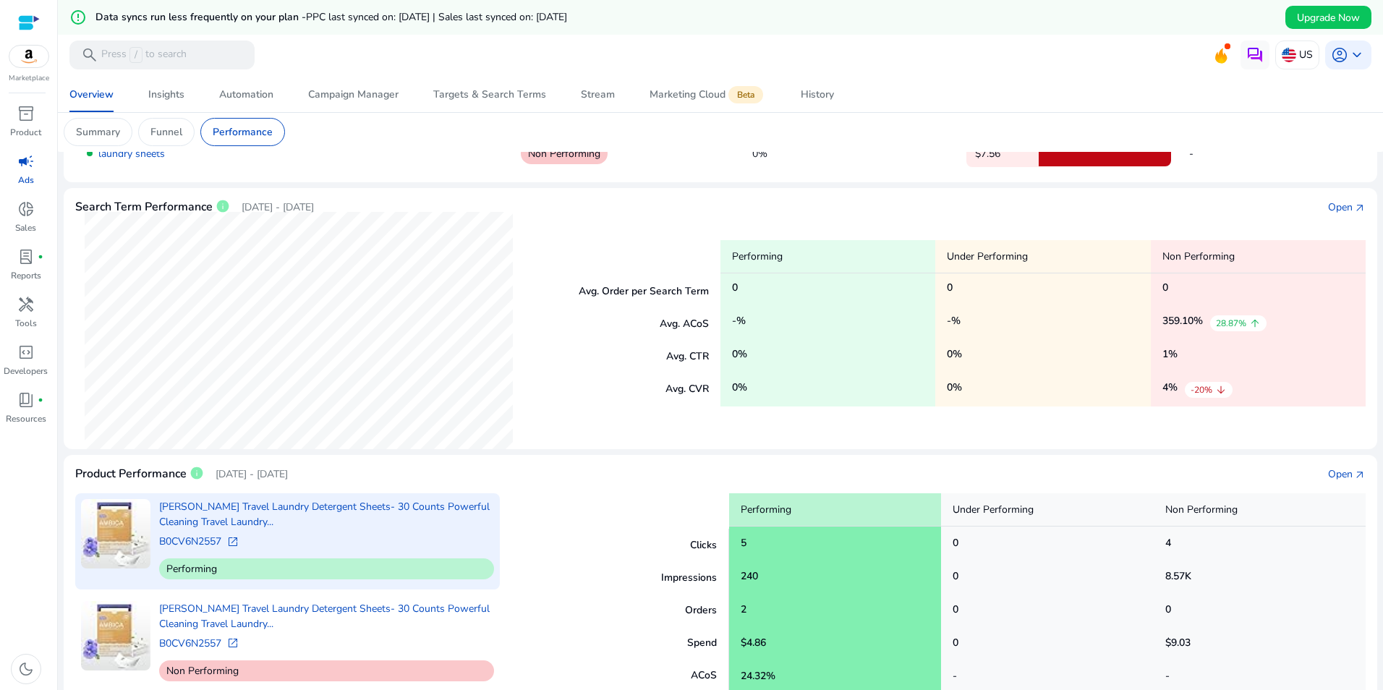
scroll to position [276, 0]
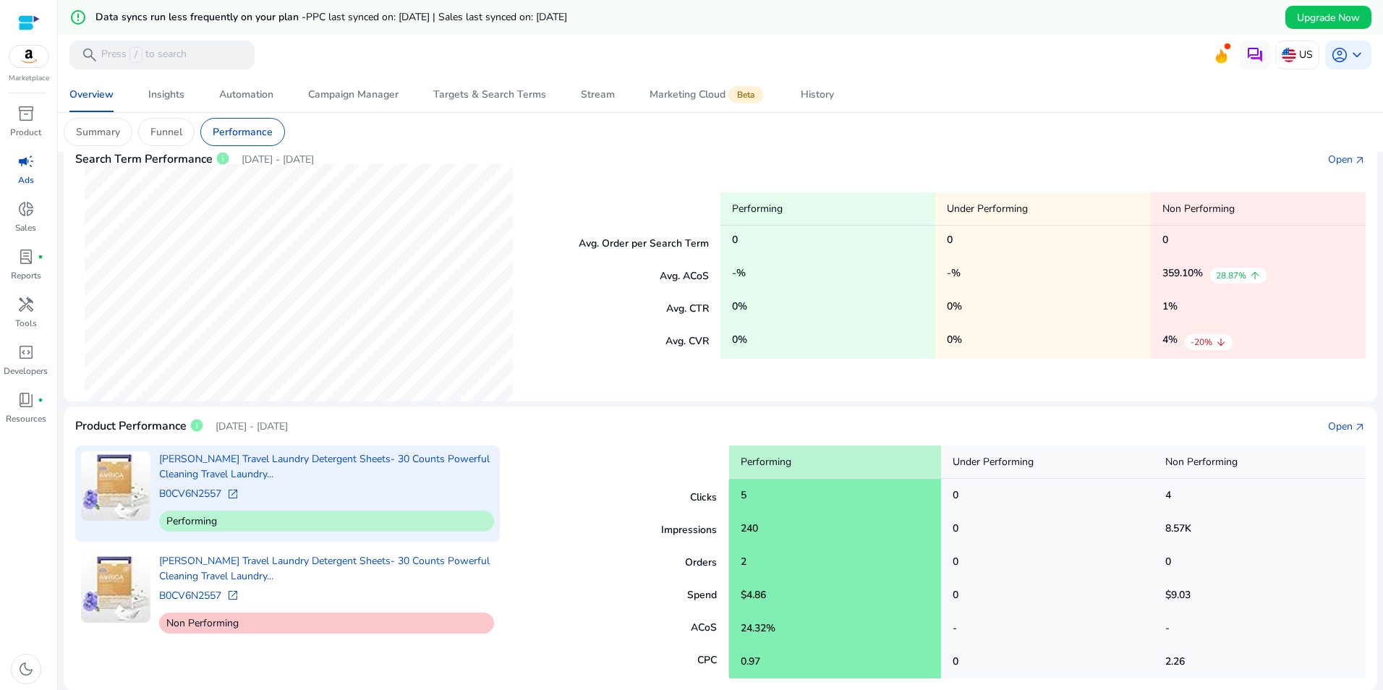
click at [231, 493] on span "open_in_new" at bounding box center [233, 494] width 12 height 12
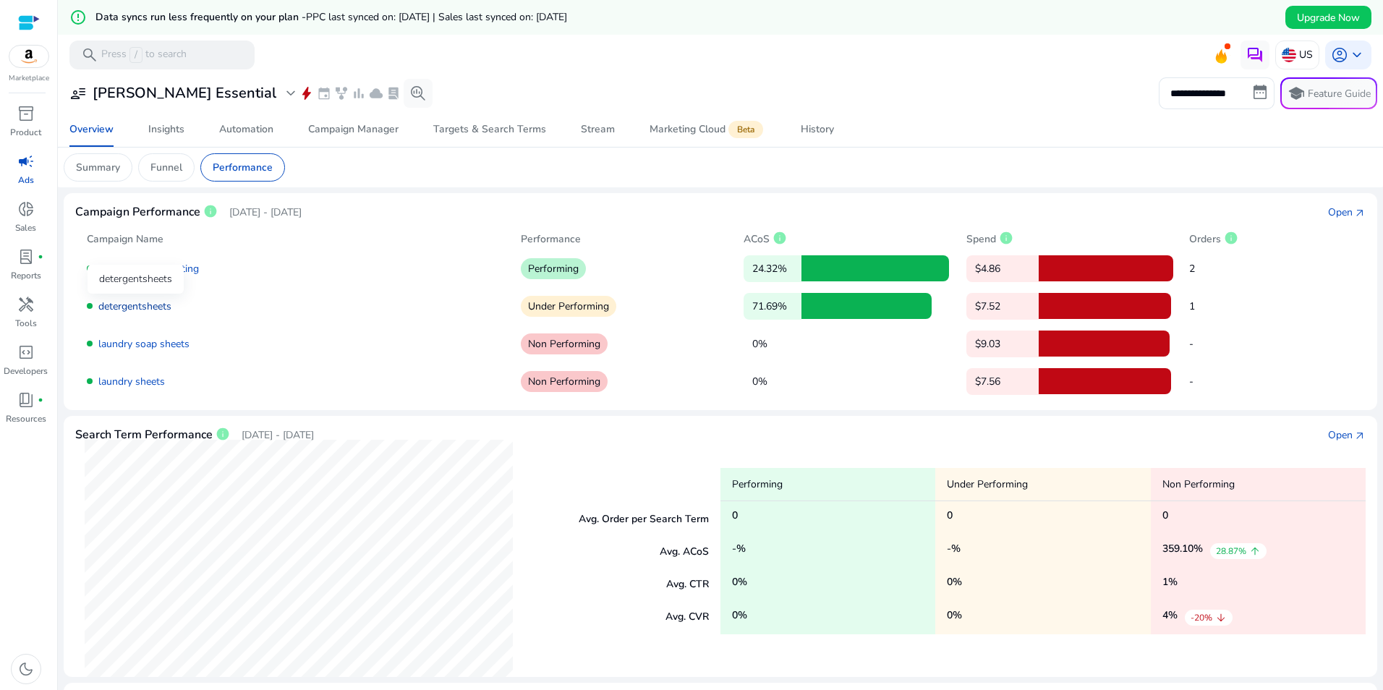
click at [158, 310] on link "detergentsheets" at bounding box center [134, 306] width 73 height 14
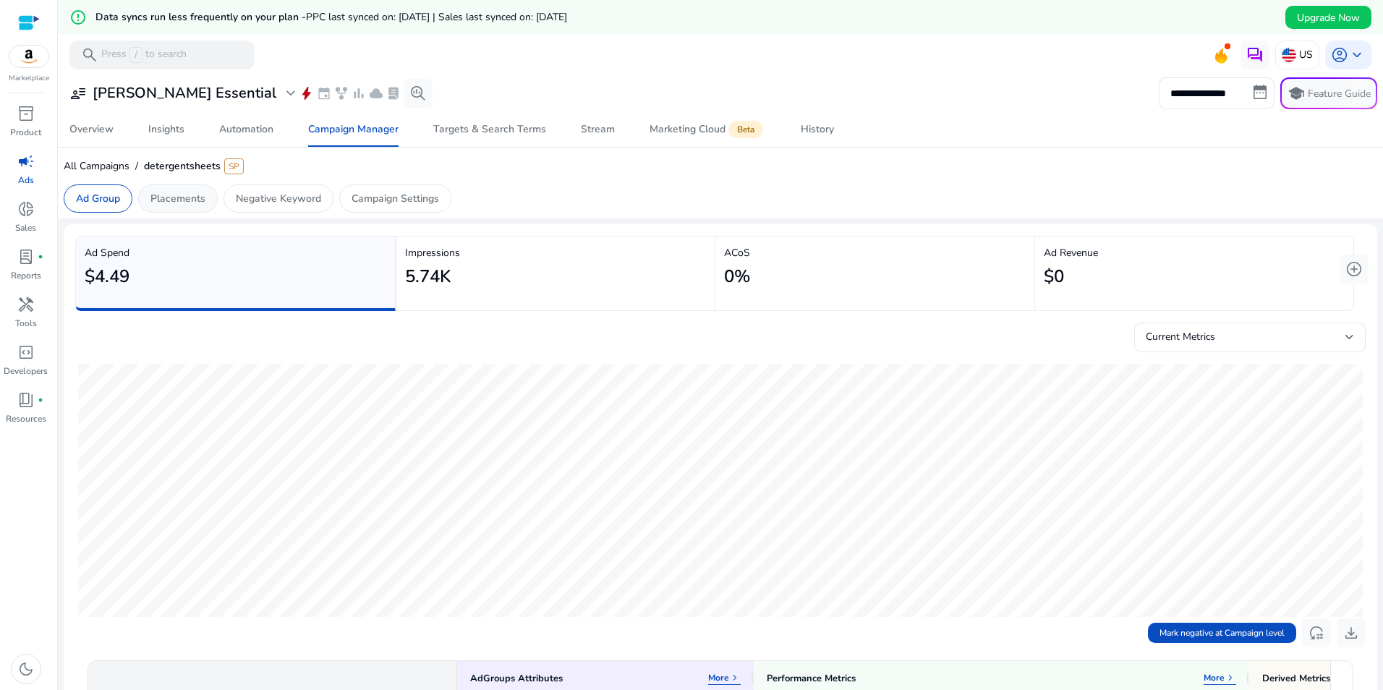
click at [167, 207] on div "Placements" at bounding box center [178, 198] width 80 height 28
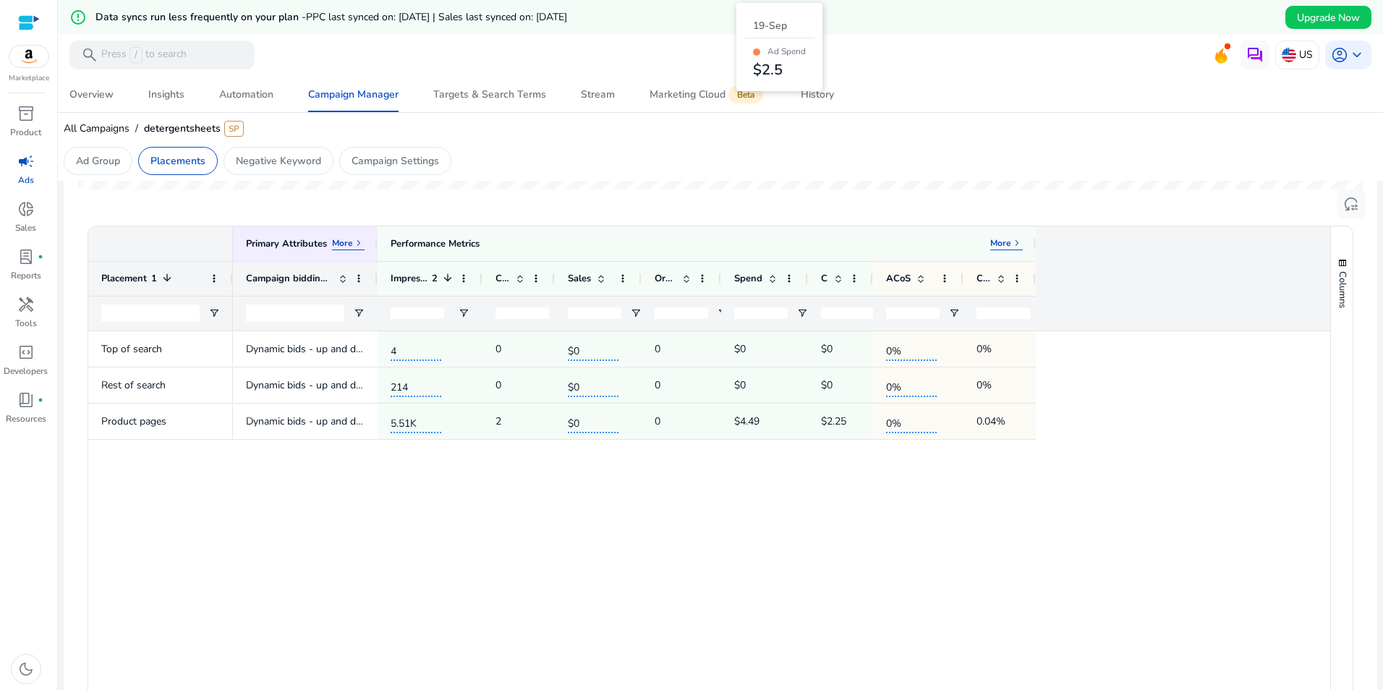
scroll to position [434, 0]
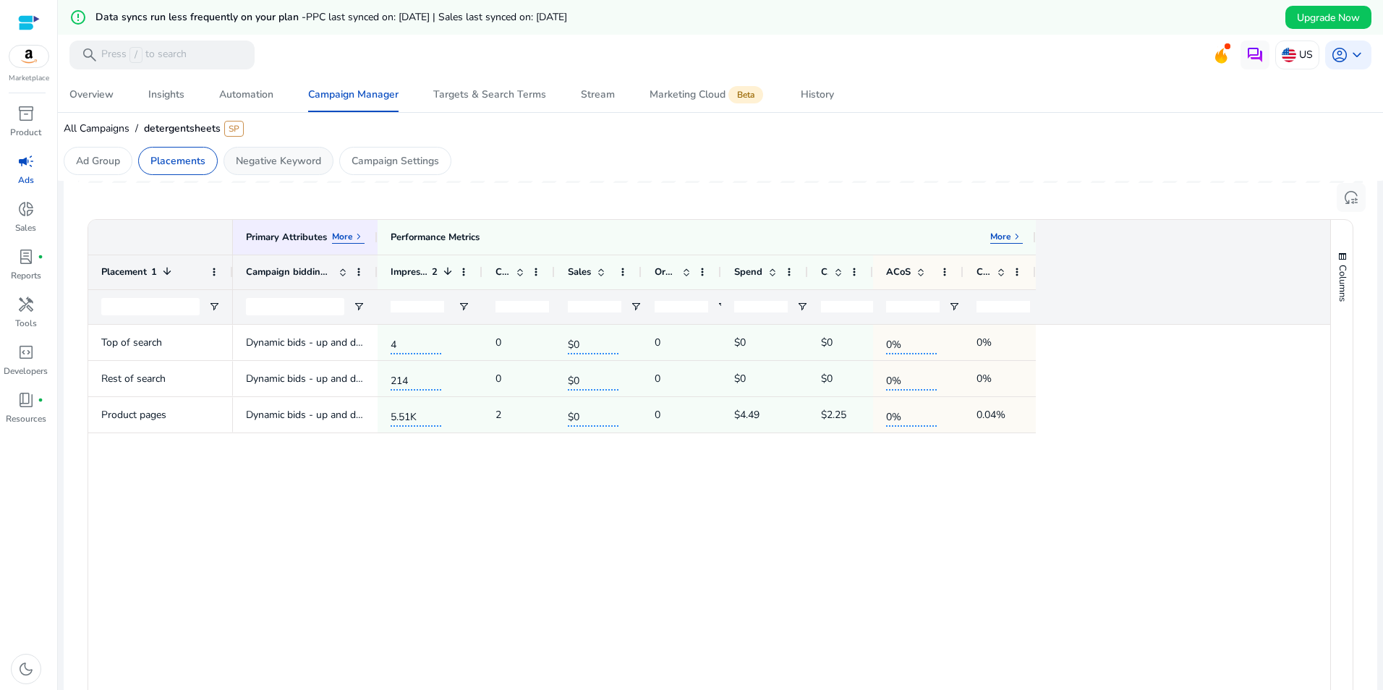
click at [287, 169] on div "Negative Keyword" at bounding box center [279, 161] width 110 height 28
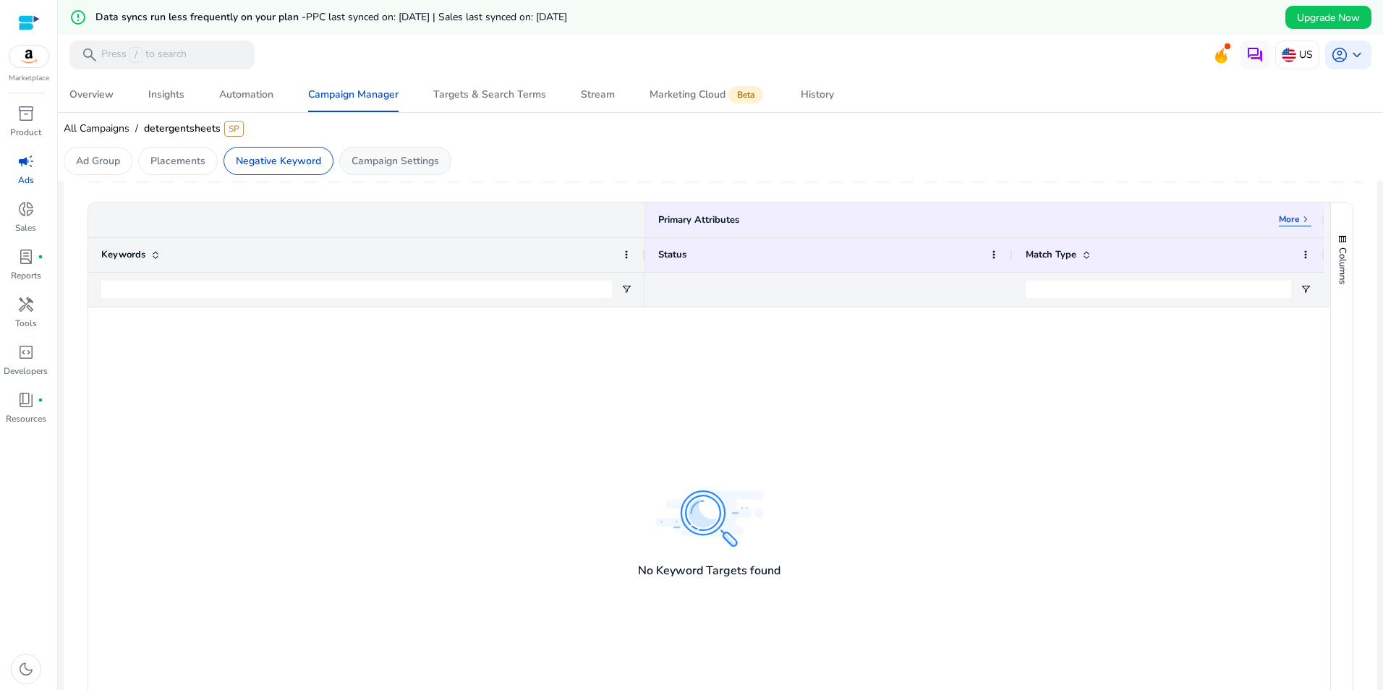
click at [403, 170] on div "Campaign Settings" at bounding box center [395, 161] width 112 height 28
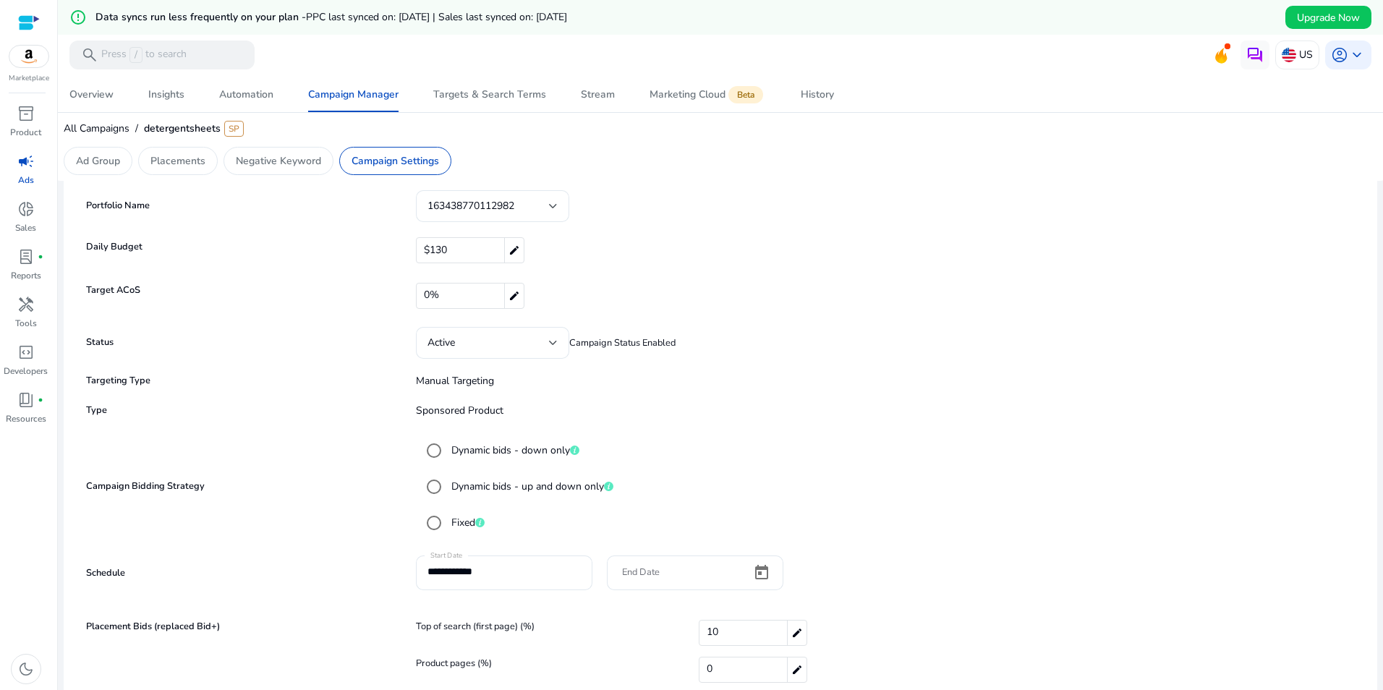
scroll to position [155, 0]
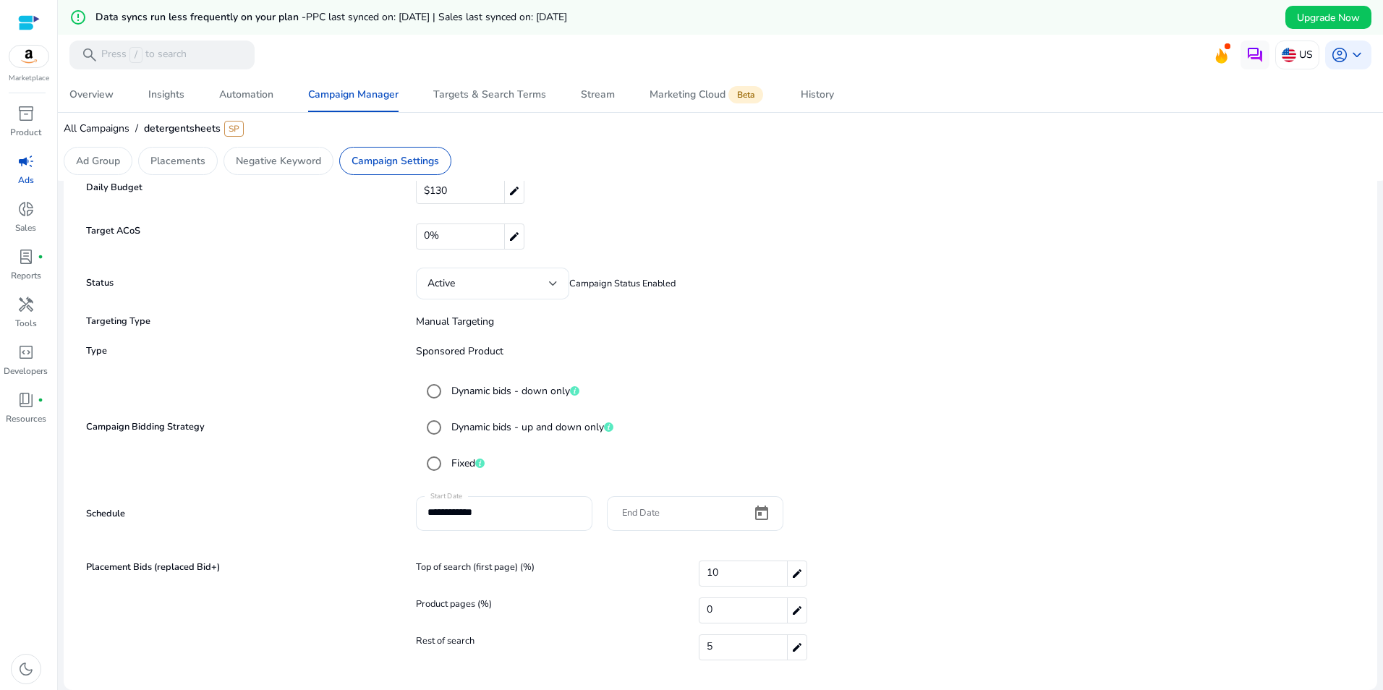
click at [743, 648] on div "5 edit" at bounding box center [753, 647] width 109 height 26
drag, startPoint x: 743, startPoint y: 648, endPoint x: 677, endPoint y: 651, distance: 65.9
click at [677, 651] on div "Rest of search * check close" at bounding box center [887, 650] width 943 height 28
type input "*"
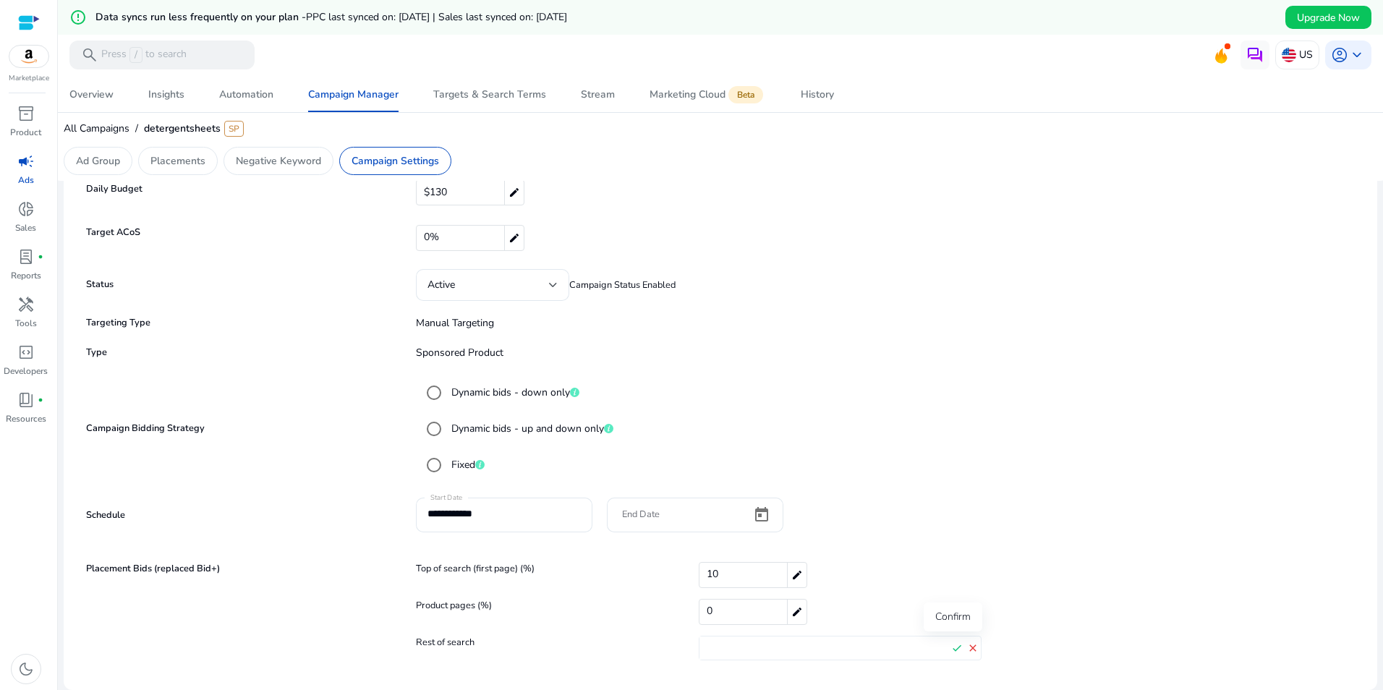
click at [949, 655] on mat-icon "check" at bounding box center [957, 648] width 16 height 22
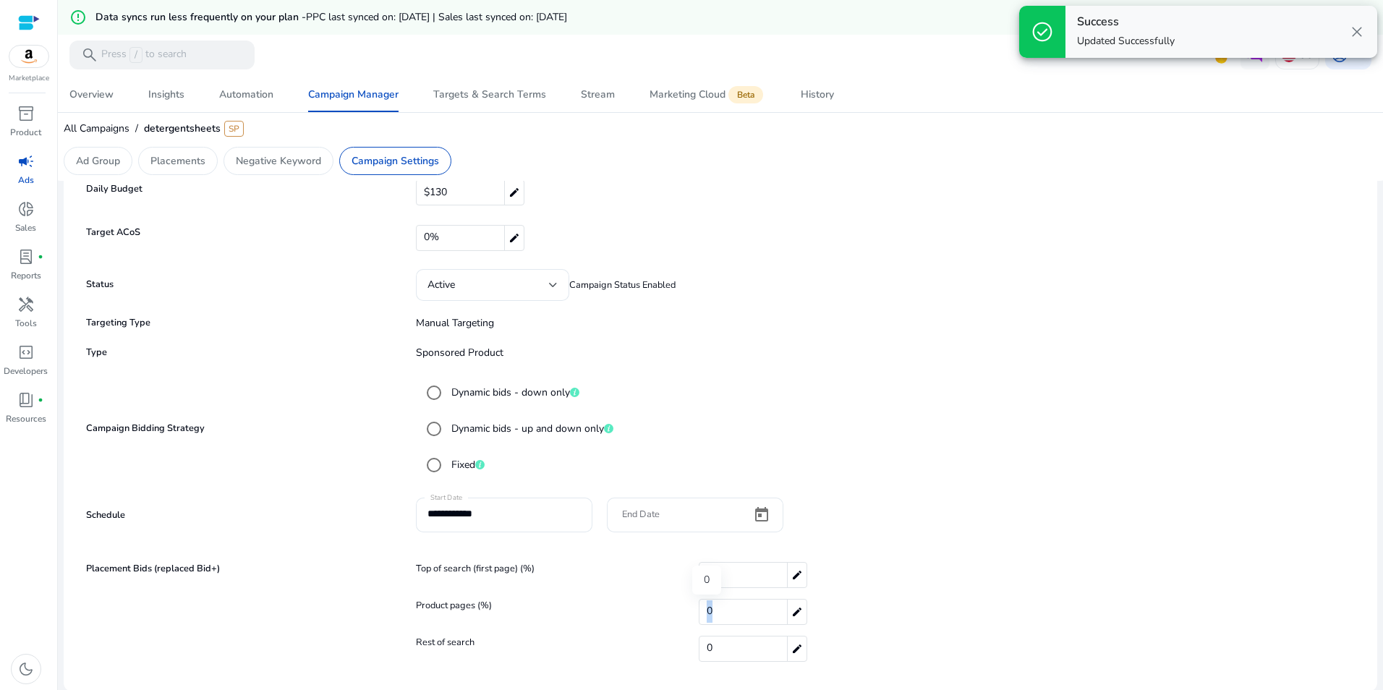
drag, startPoint x: 729, startPoint y: 611, endPoint x: 697, endPoint y: 620, distance: 33.9
click at [699, 620] on div "0 edit" at bounding box center [753, 612] width 109 height 26
click at [718, 619] on input "*" at bounding box center [825, 611] width 250 height 23
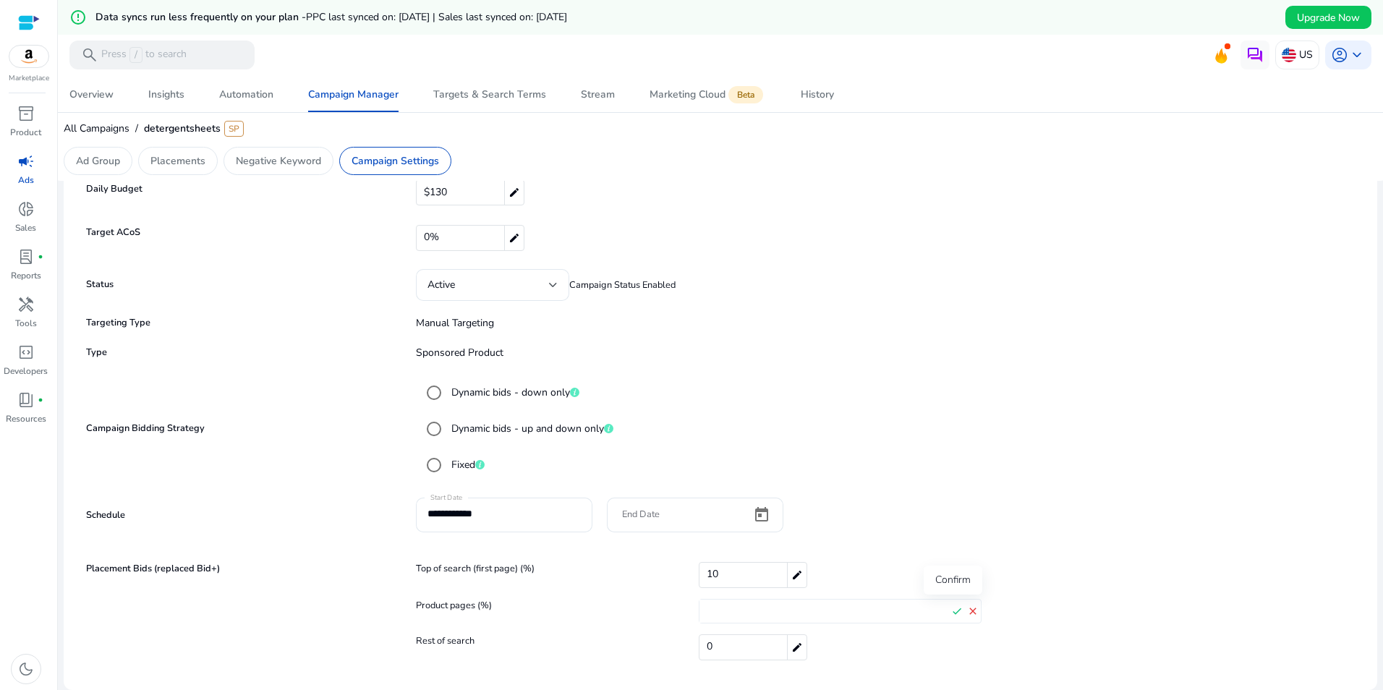
type input "*"
click at [952, 615] on mat-icon "check" at bounding box center [957, 611] width 16 height 22
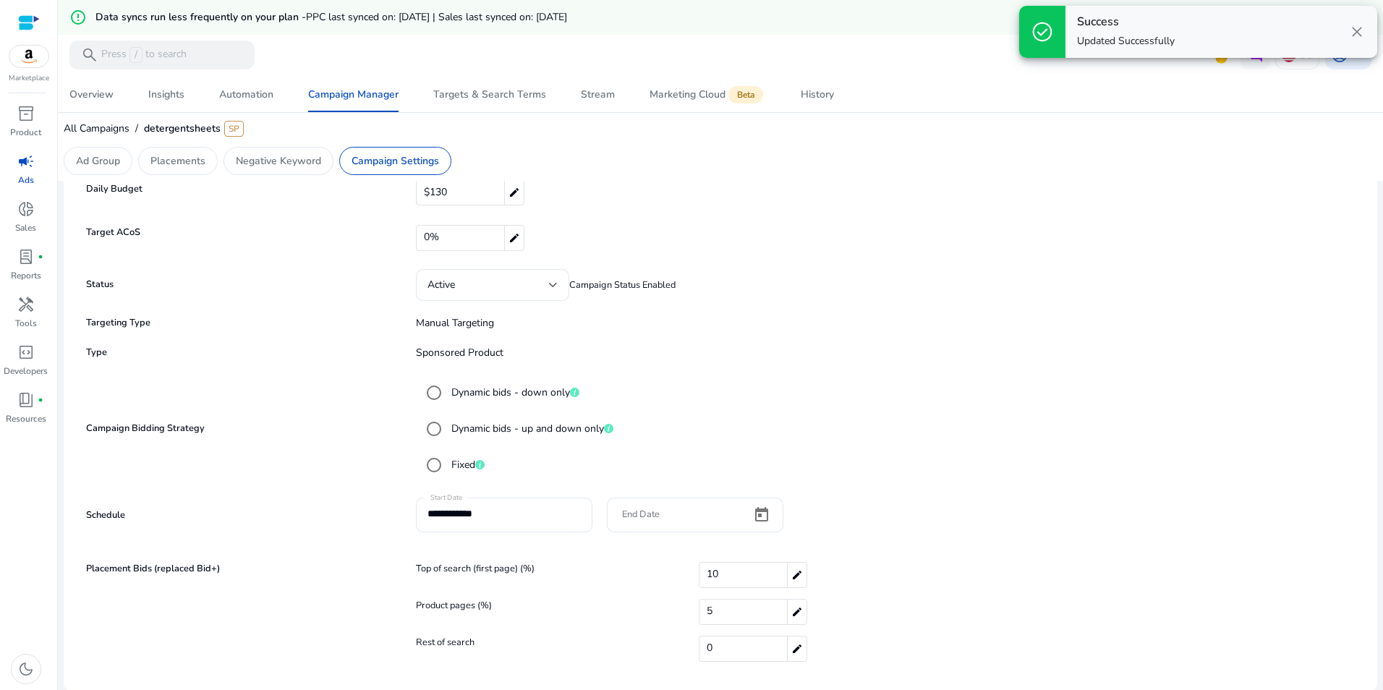
click at [950, 425] on mat-radio-button "Dynamic bids - up and down only" at bounding box center [887, 429] width 935 height 29
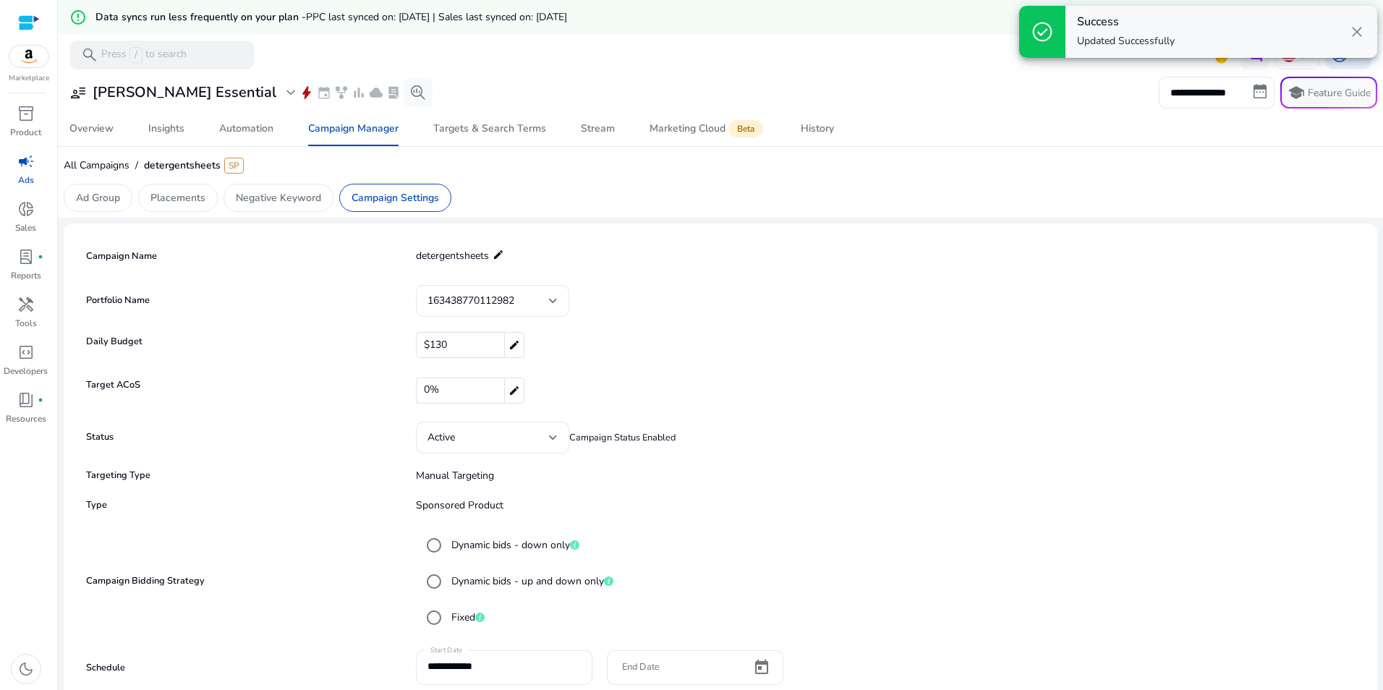
scroll to position [0, 0]
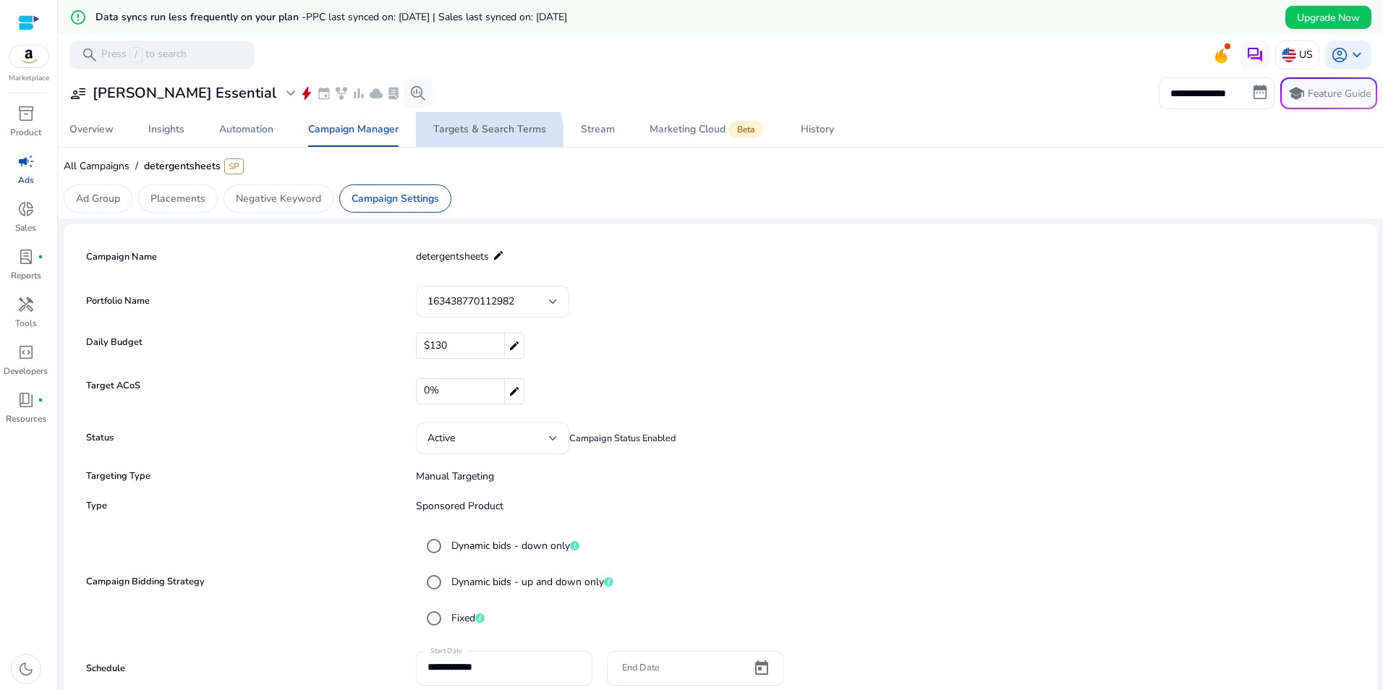
click at [483, 138] on span "Targets & Search Terms" at bounding box center [489, 129] width 113 height 35
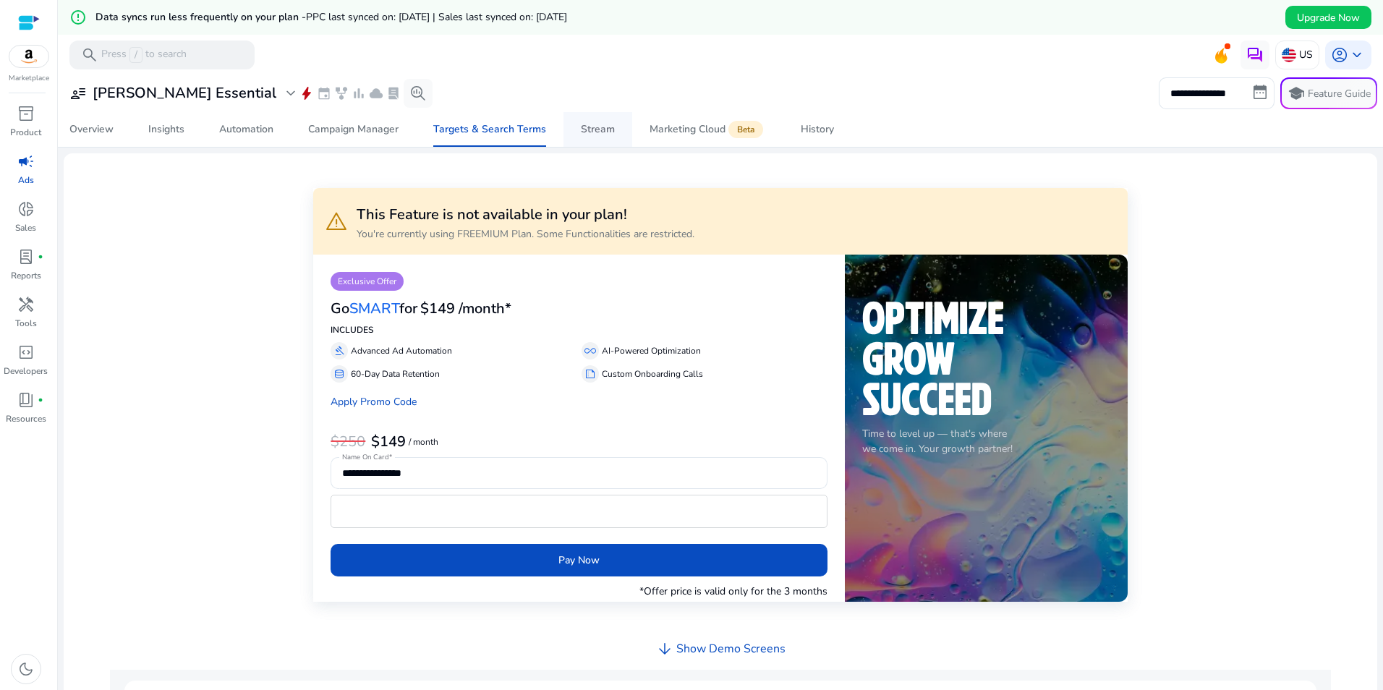
click at [605, 135] on div "Stream" at bounding box center [598, 129] width 34 height 10
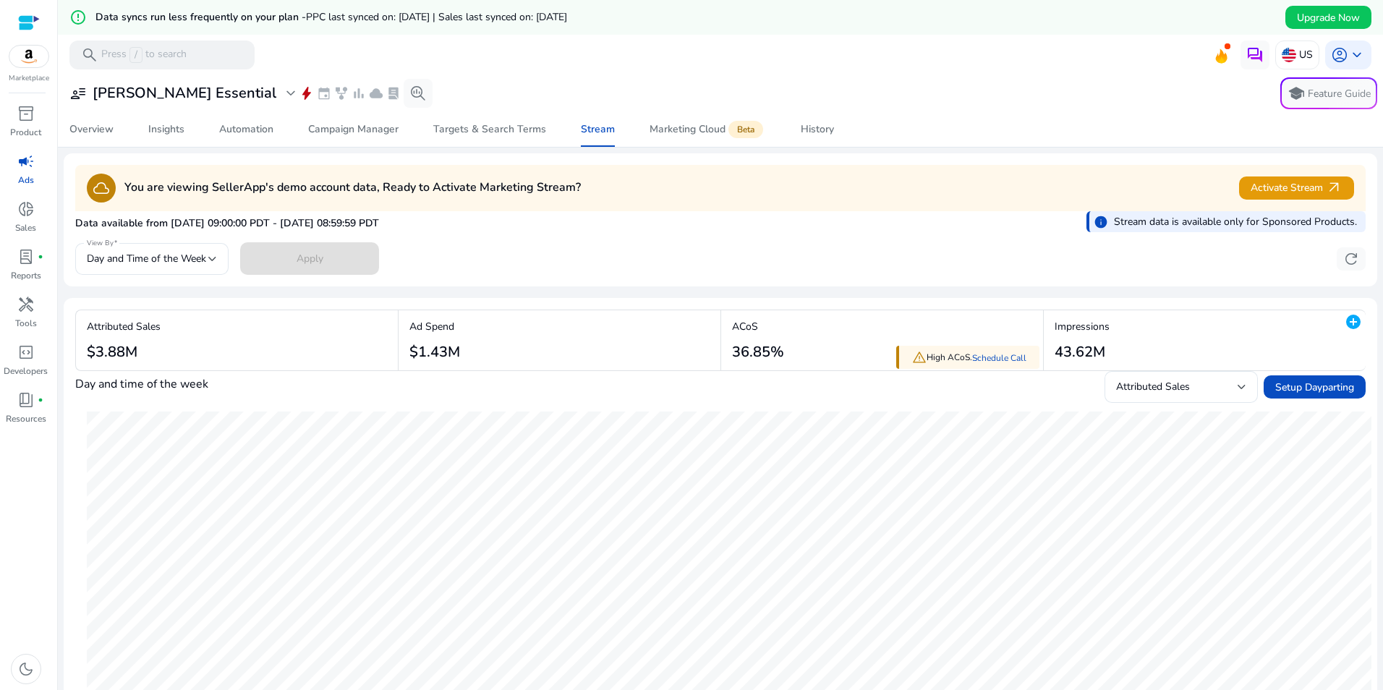
scroll to position [145, 0]
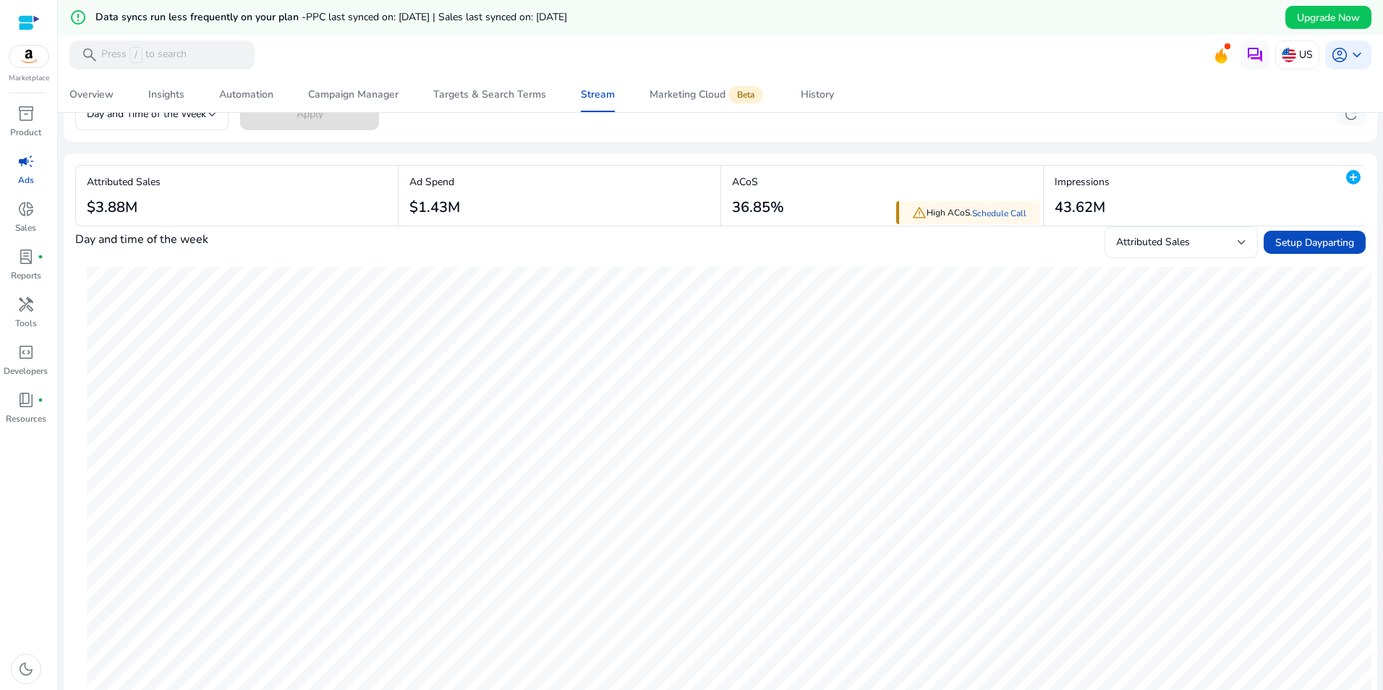
click at [1178, 250] on div "Attributed Sales" at bounding box center [1177, 242] width 122 height 16
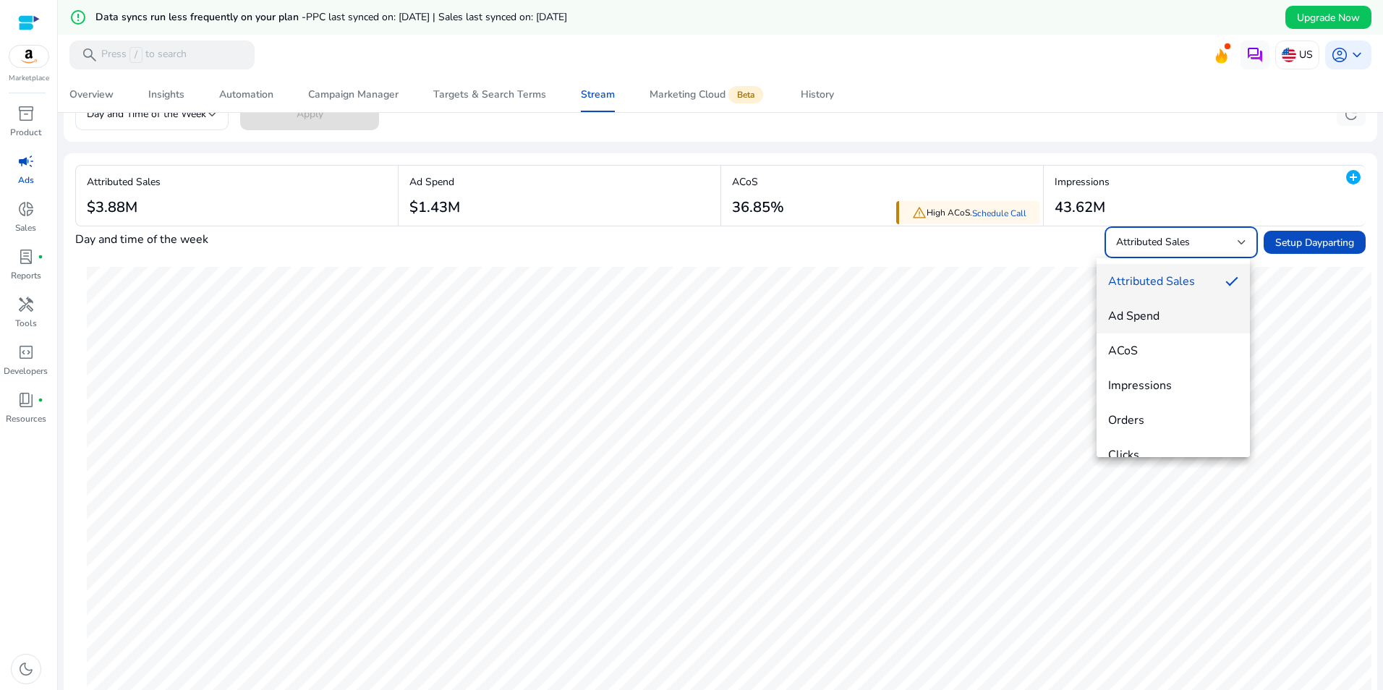
click at [1143, 323] on span "Ad Spend" at bounding box center [1173, 316] width 130 height 16
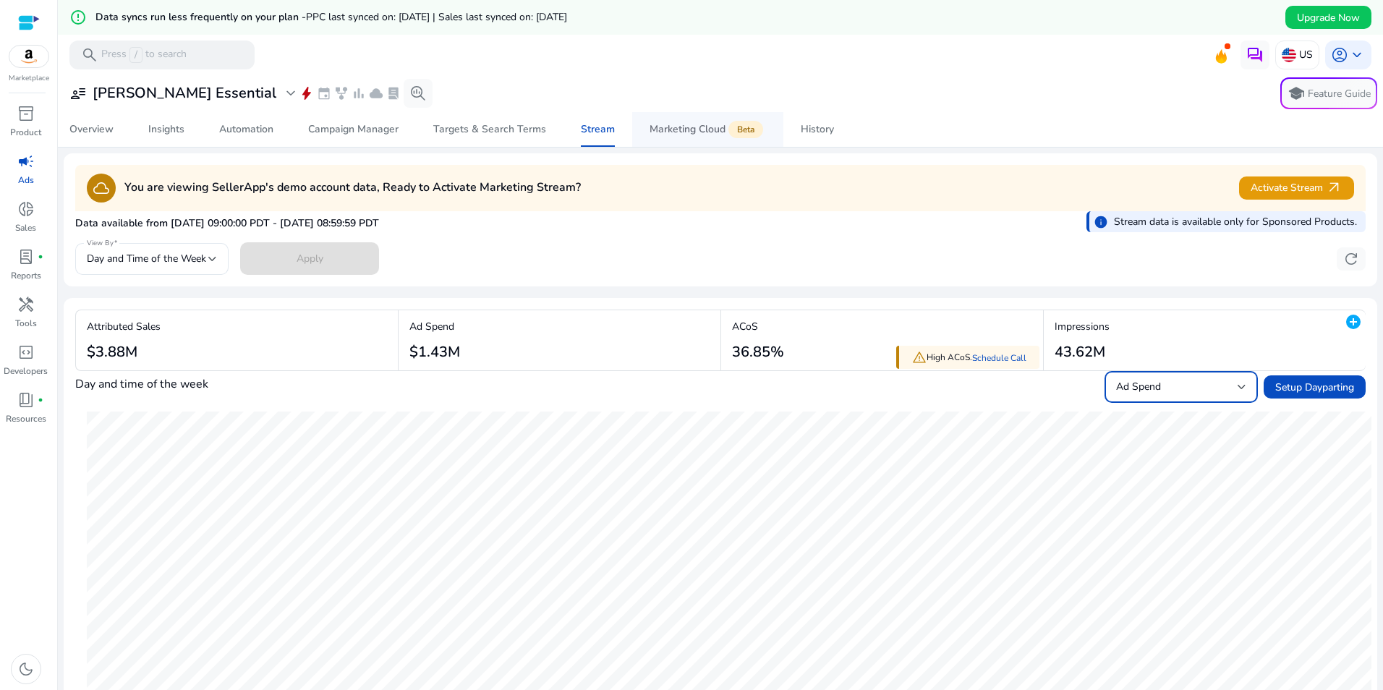
click at [684, 132] on div "Marketing Cloud Beta" at bounding box center [708, 130] width 116 height 12
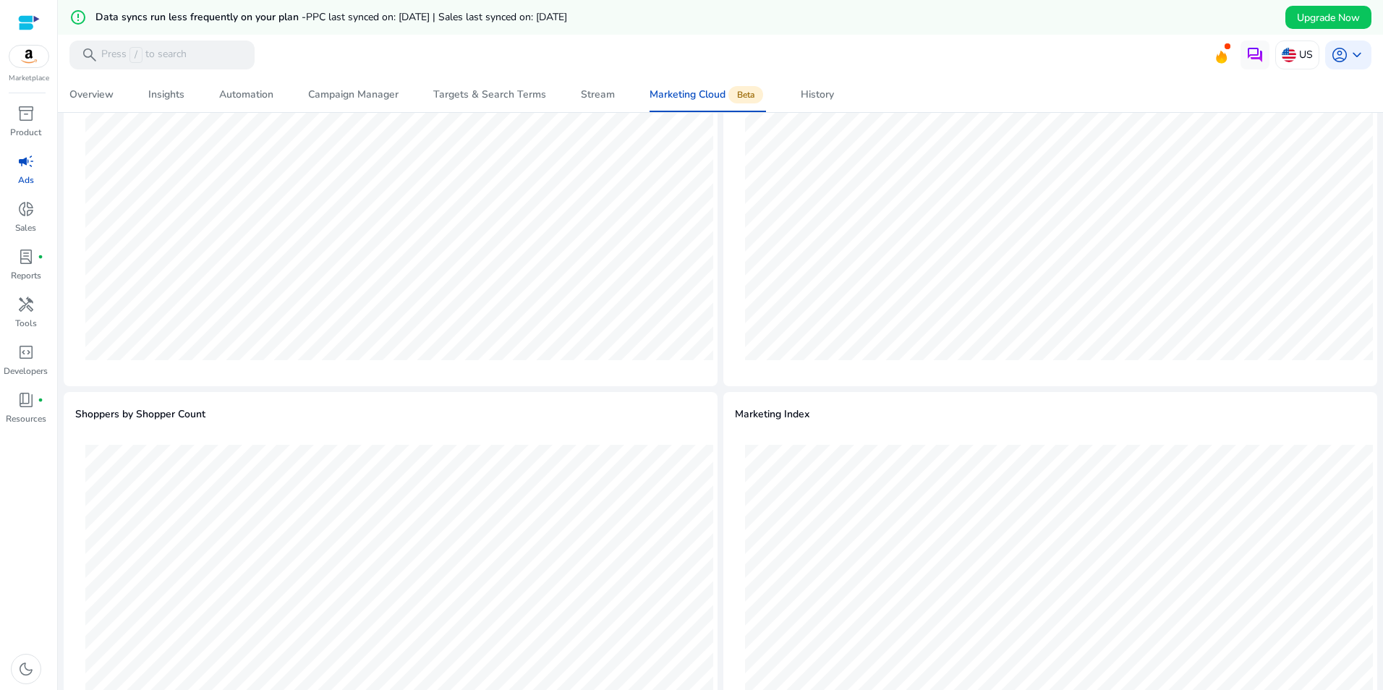
scroll to position [483, 0]
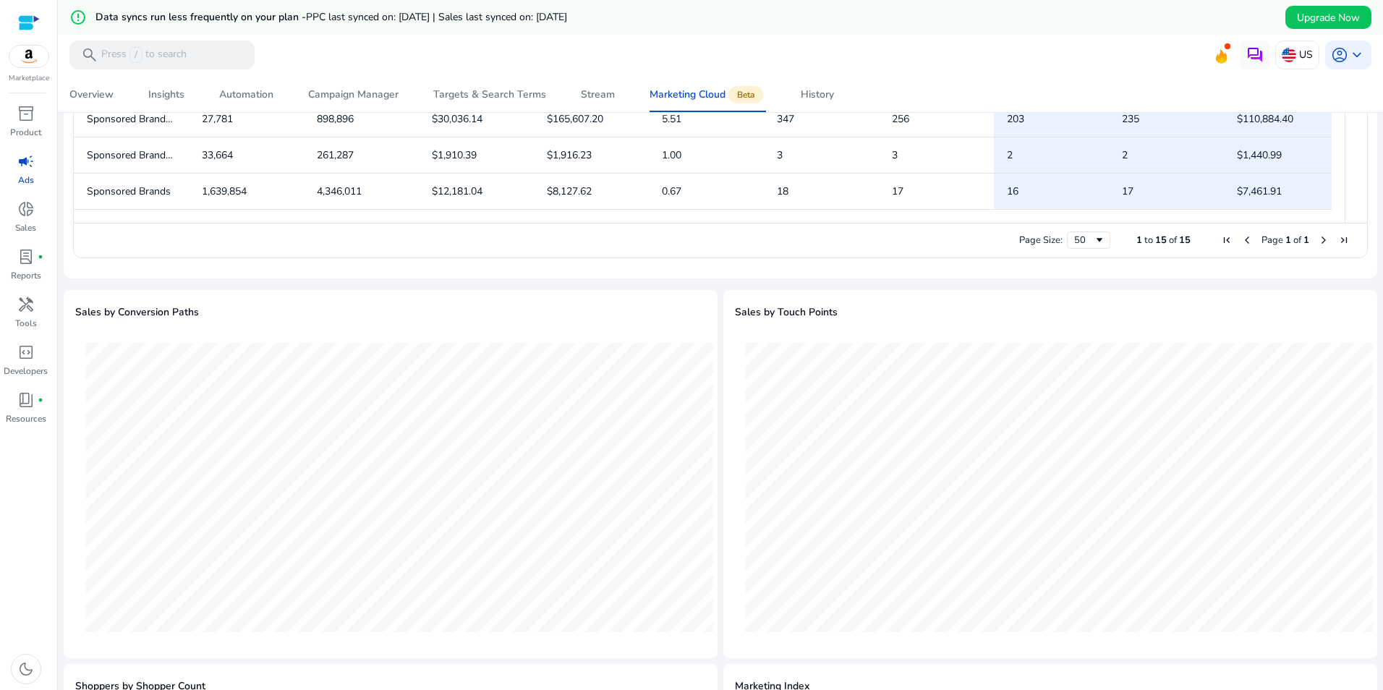
click at [25, 27] on div at bounding box center [29, 22] width 22 height 17
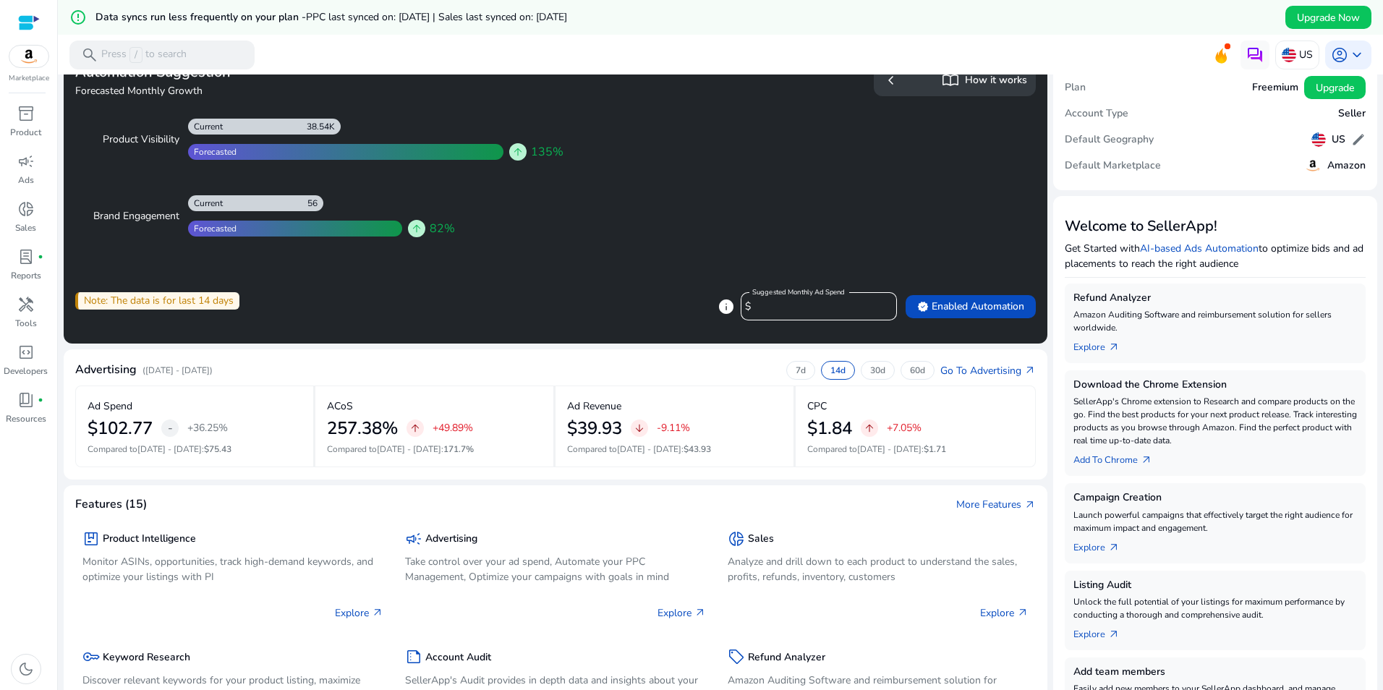
scroll to position [72, 0]
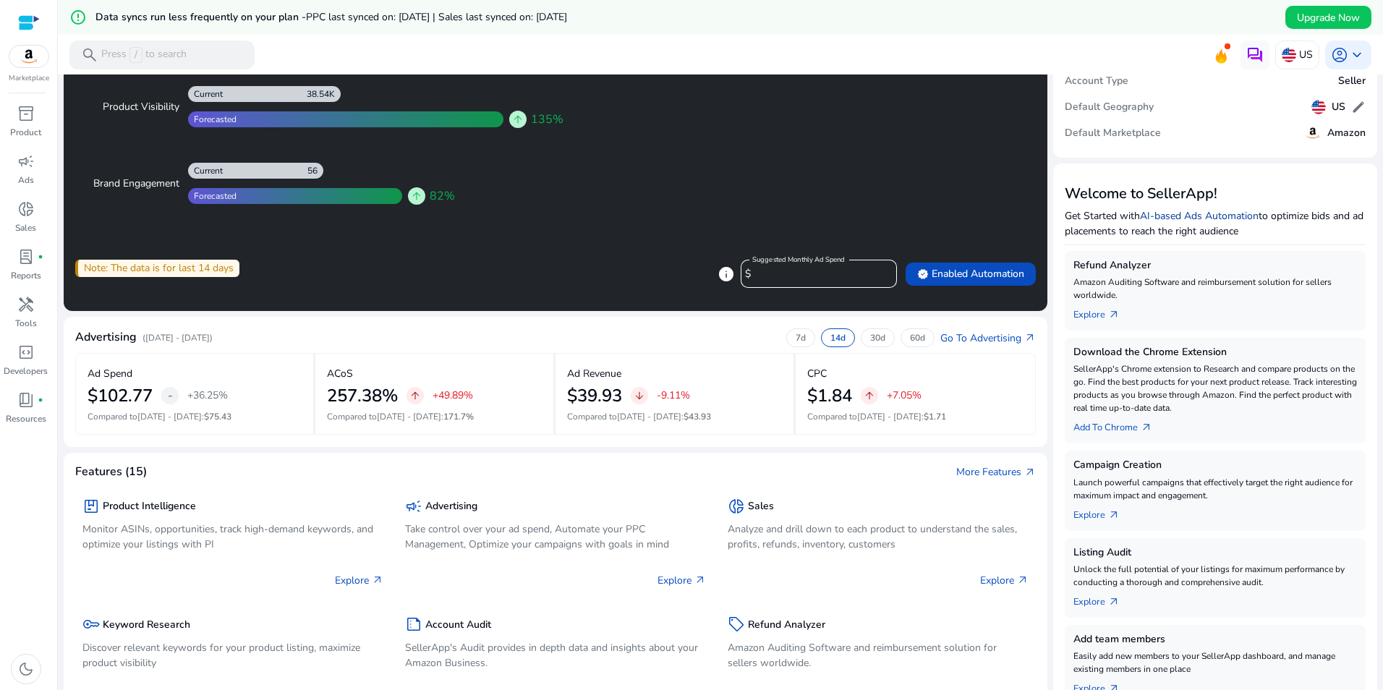
click at [1185, 213] on link "AI-based Ads Automation" at bounding box center [1199, 216] width 119 height 14
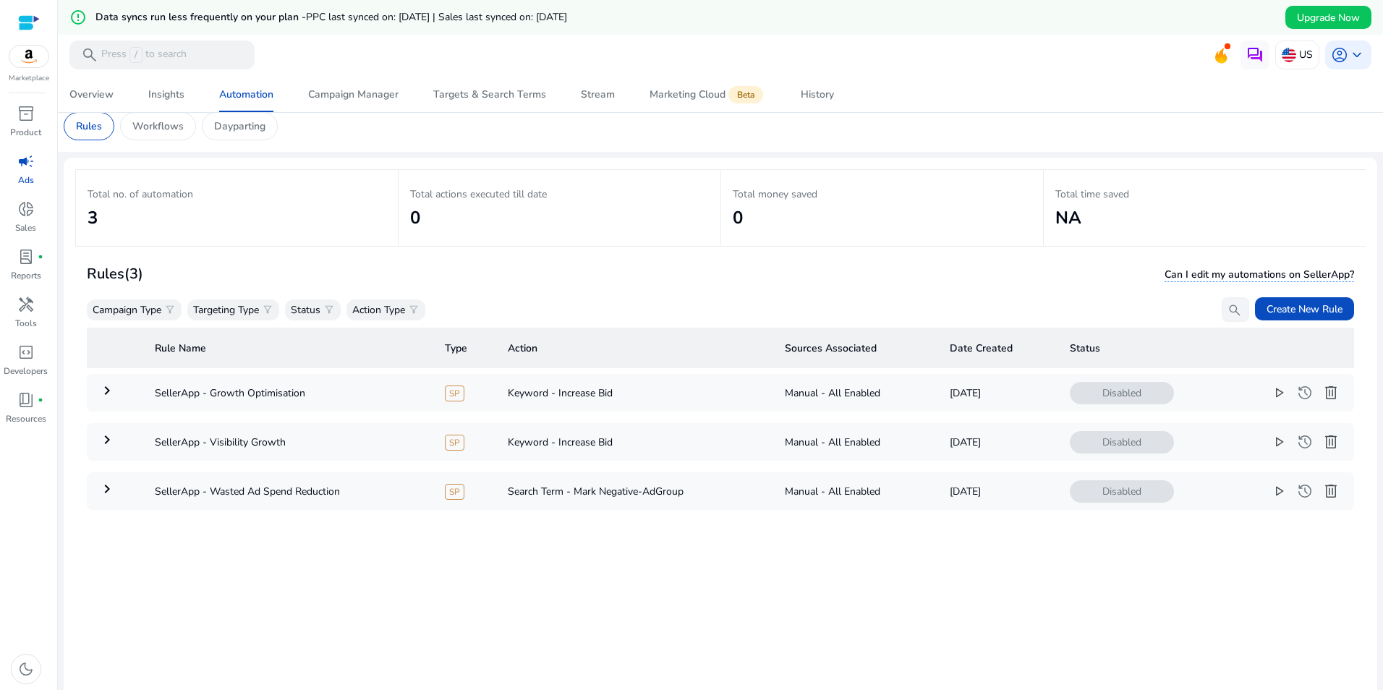
scroll to position [72, 0]
